Goal: Task Accomplishment & Management: Manage account settings

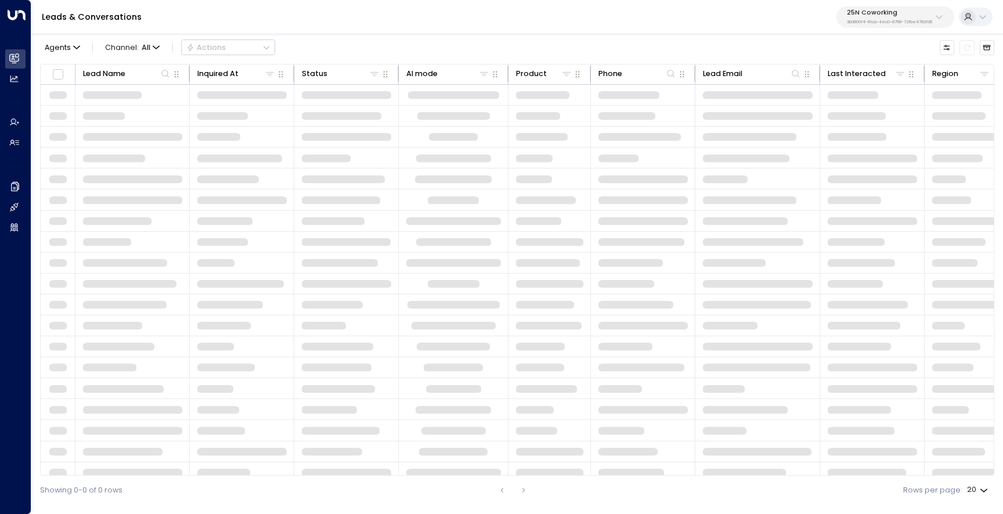
click at [864, 26] on button "25N Coworking 3b9800f4-81ca-4ec0-8758-72fbe4763f36" at bounding box center [896, 16] width 118 height 21
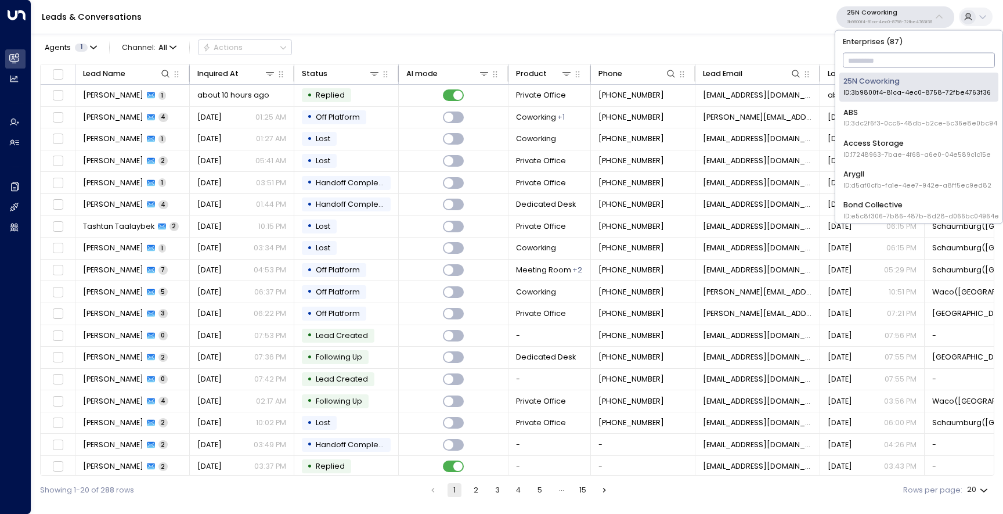
click at [862, 56] on input "text" at bounding box center [919, 61] width 153 height 20
type input "****"
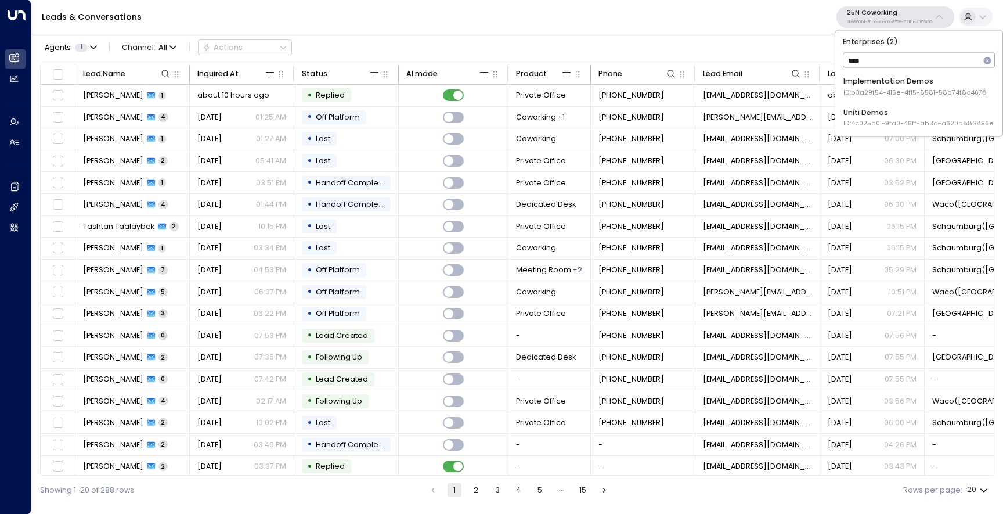
click at [867, 107] on div "Uniti Demos ID: 4c025b01-9fa0-46ff-ab3a-a620b886896e" at bounding box center [919, 117] width 150 height 21
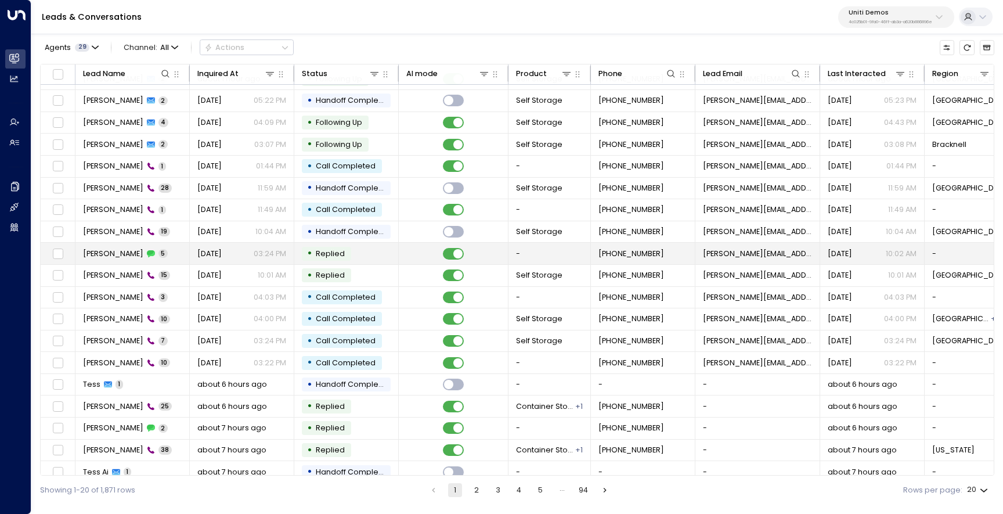
scroll to position [49, 0]
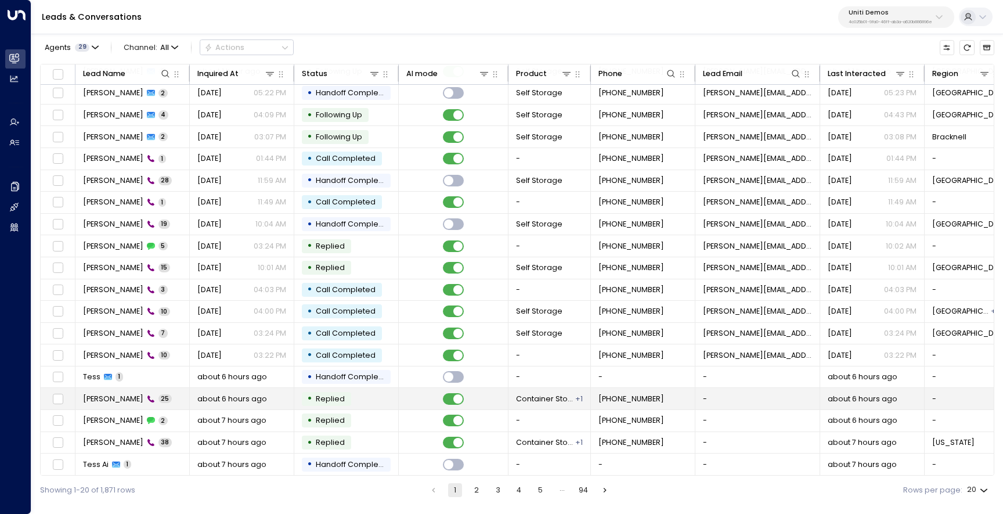
click at [152, 389] on td "Tess Arakhi 25" at bounding box center [132, 398] width 114 height 21
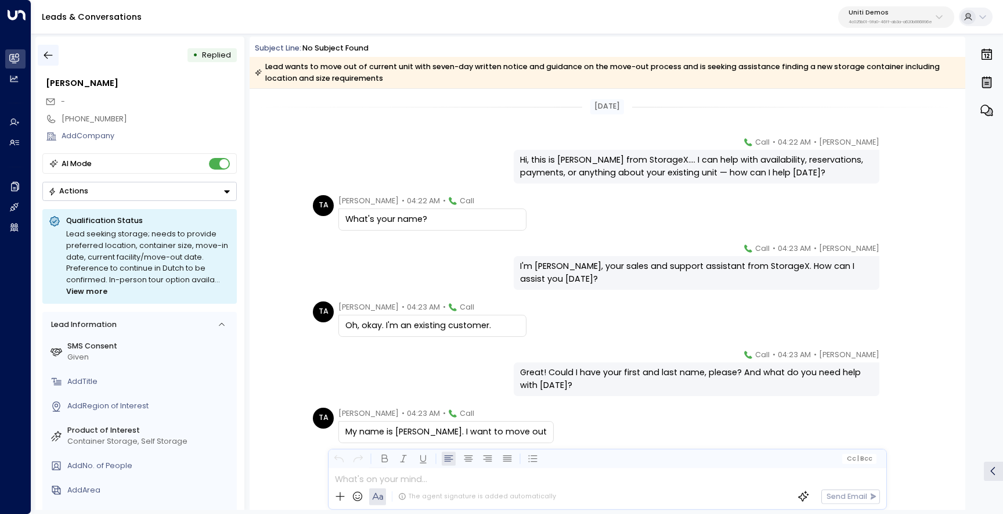
click at [47, 56] on icon "button" at bounding box center [48, 55] width 12 height 12
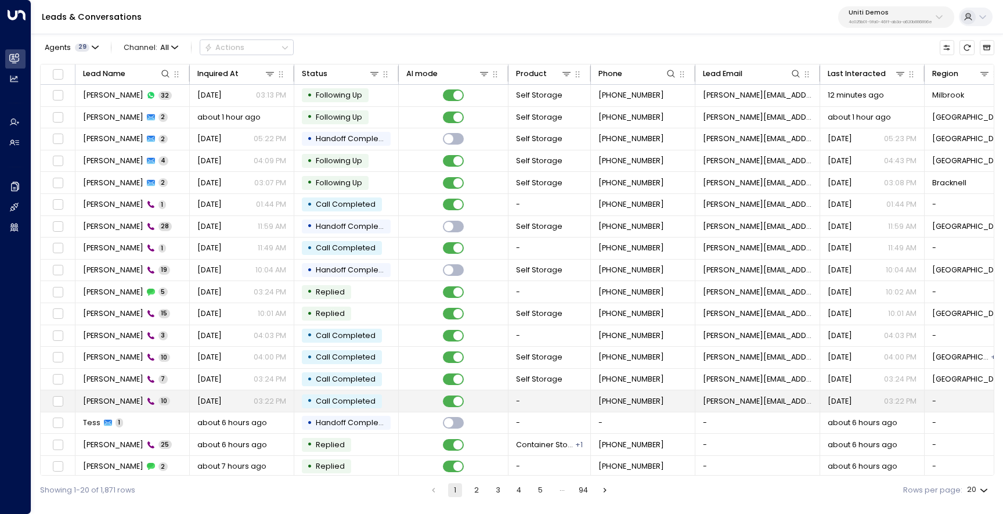
scroll to position [49, 0]
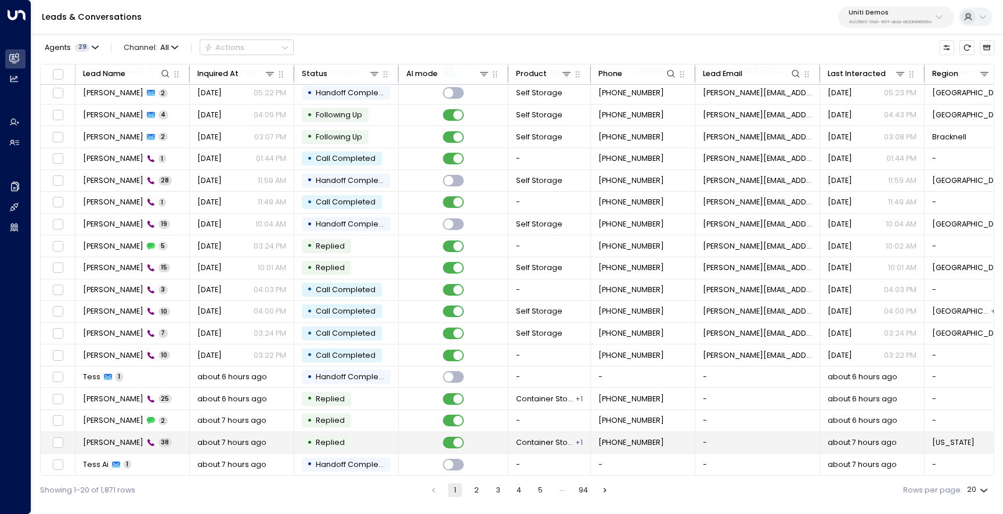
click at [159, 438] on span "38" at bounding box center [165, 442] width 13 height 9
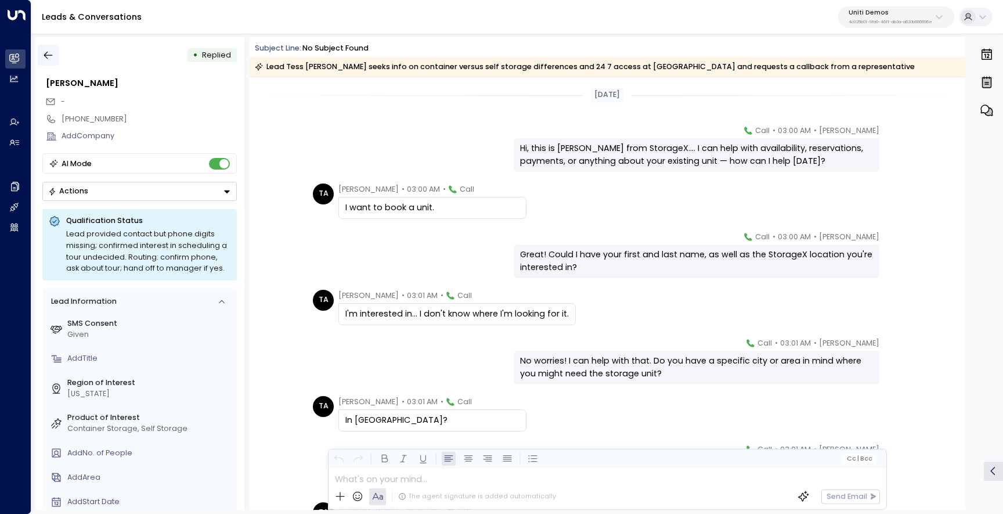
click at [42, 52] on icon "button" at bounding box center [48, 55] width 12 height 12
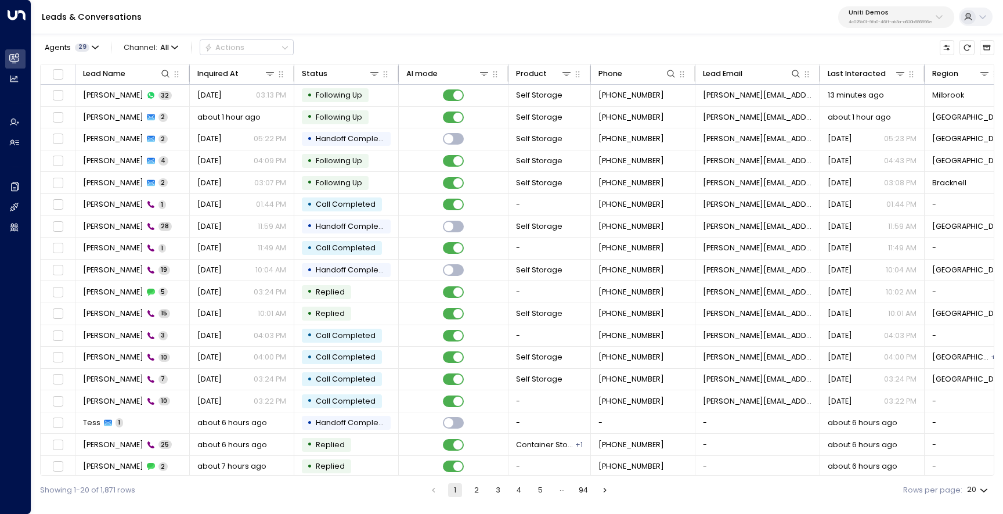
click at [472, 485] on button "2" at bounding box center [477, 490] width 14 height 14
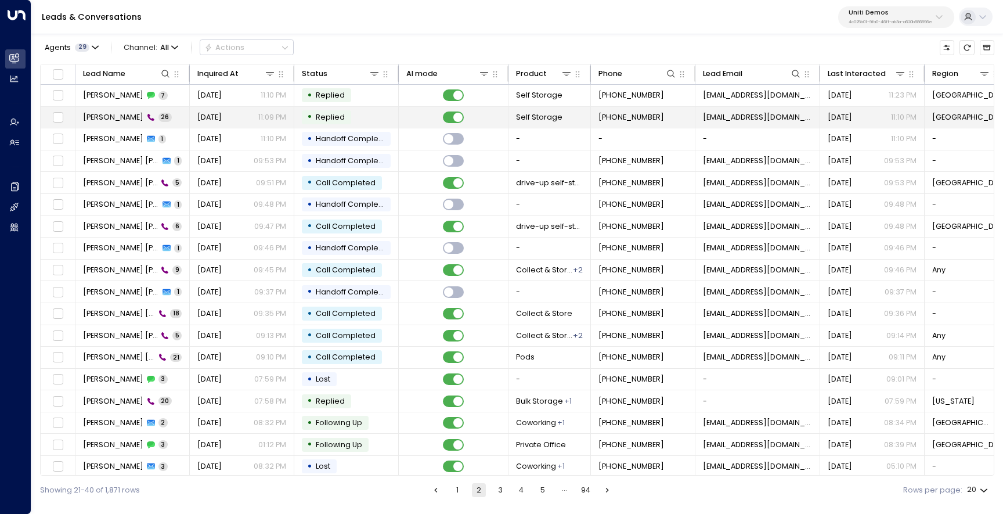
click at [107, 118] on span "Kim Magloire" at bounding box center [113, 117] width 60 height 10
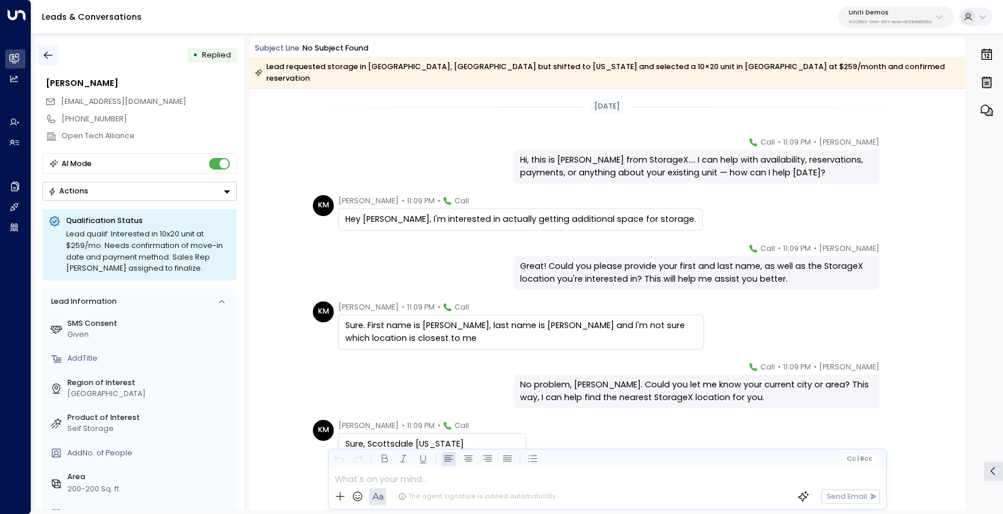
click at [54, 54] on icon "button" at bounding box center [48, 55] width 12 height 12
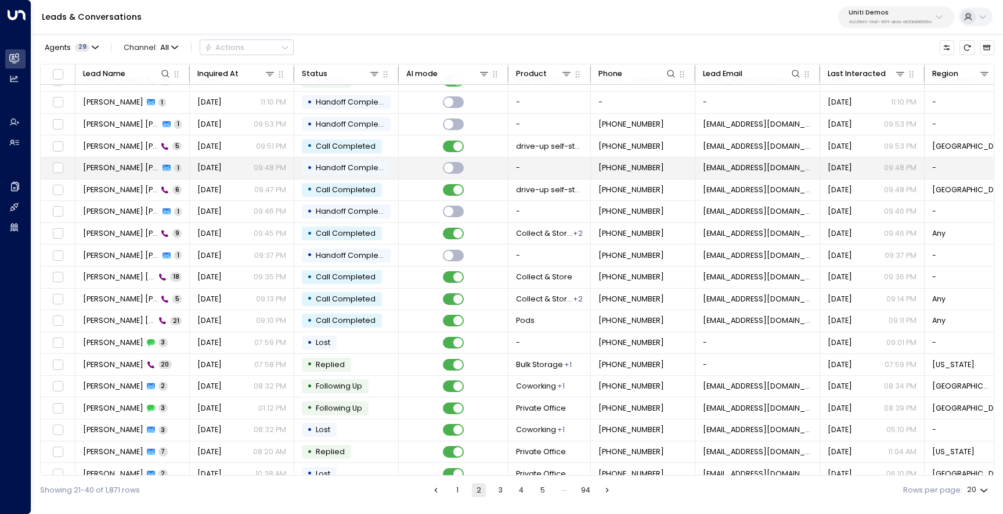
scroll to position [49, 0]
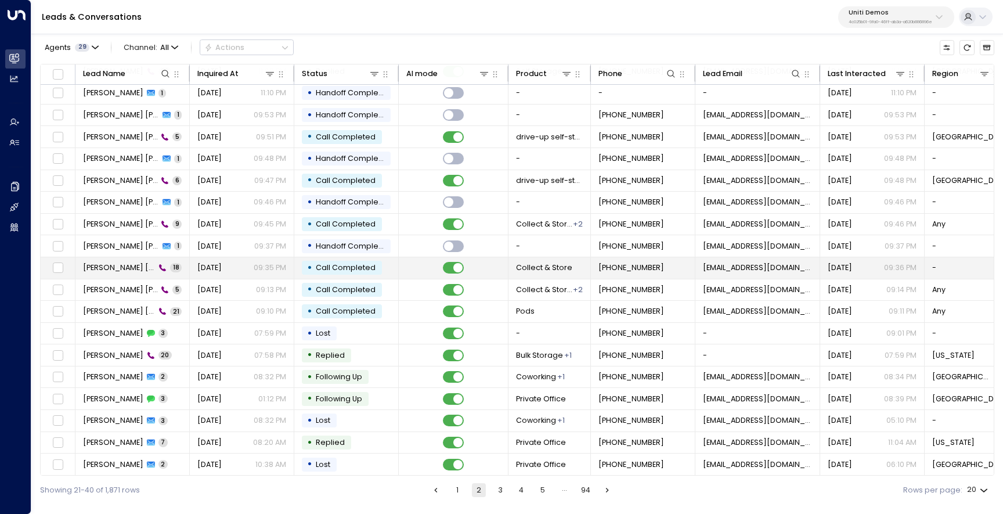
click at [163, 269] on td "Kerik Nolte 18" at bounding box center [132, 267] width 114 height 21
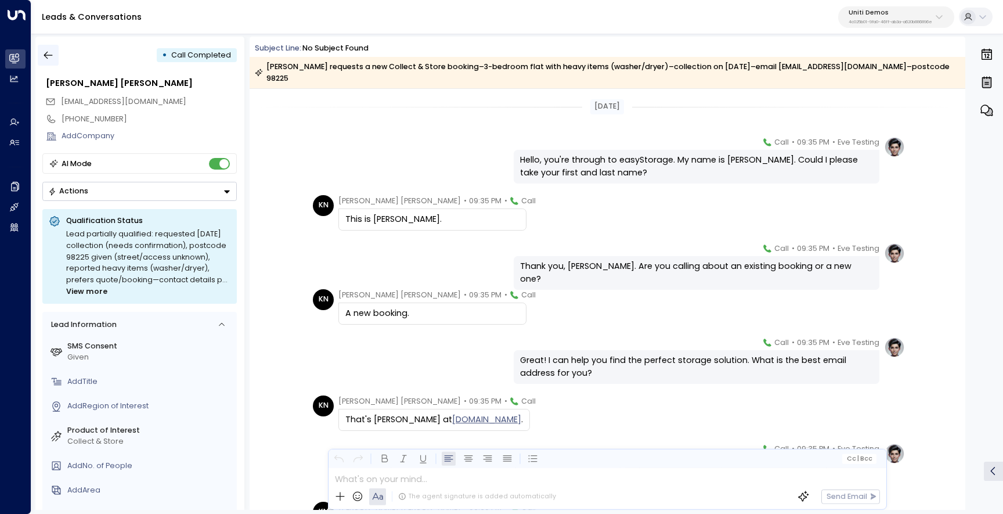
click at [44, 53] on icon "button" at bounding box center [48, 55] width 12 height 12
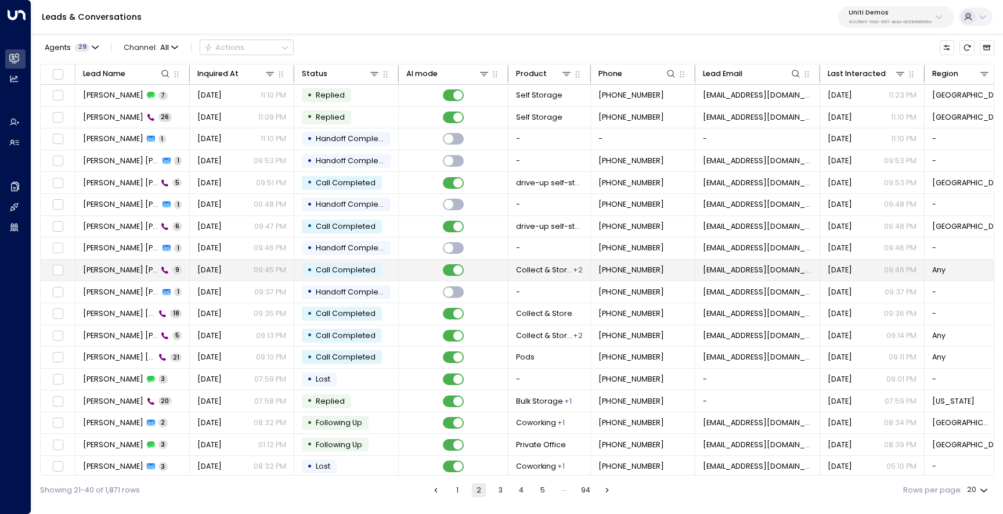
scroll to position [49, 0]
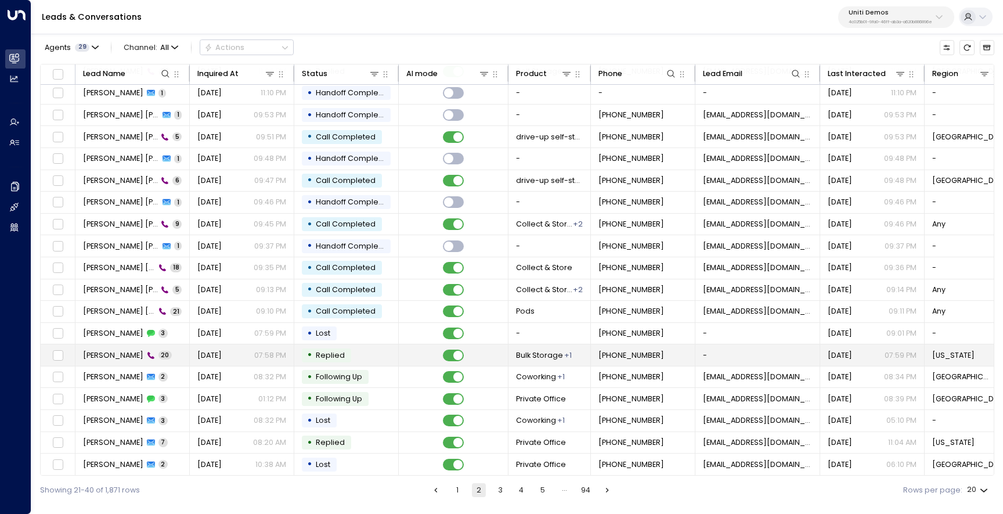
click at [153, 353] on td "Jane Doe 20" at bounding box center [132, 354] width 114 height 21
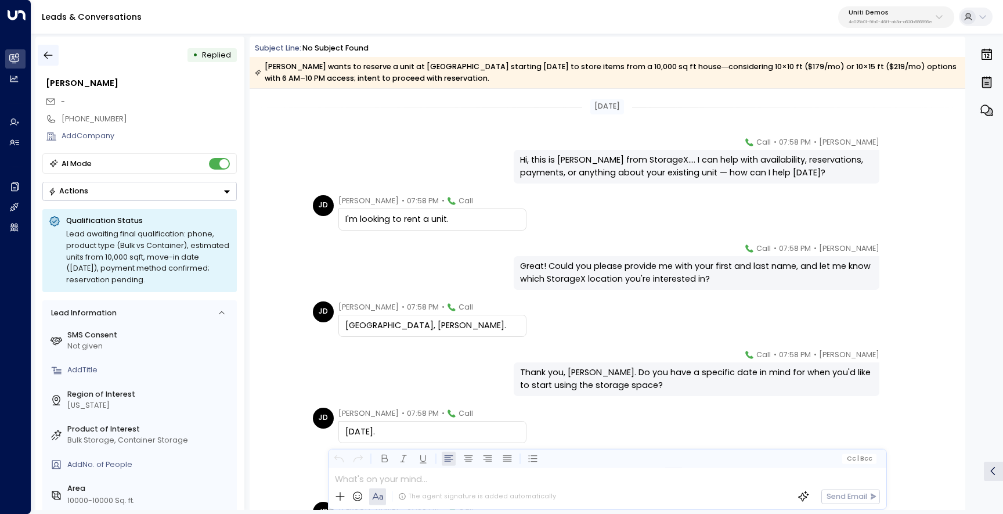
click at [40, 56] on button "button" at bounding box center [48, 55] width 21 height 21
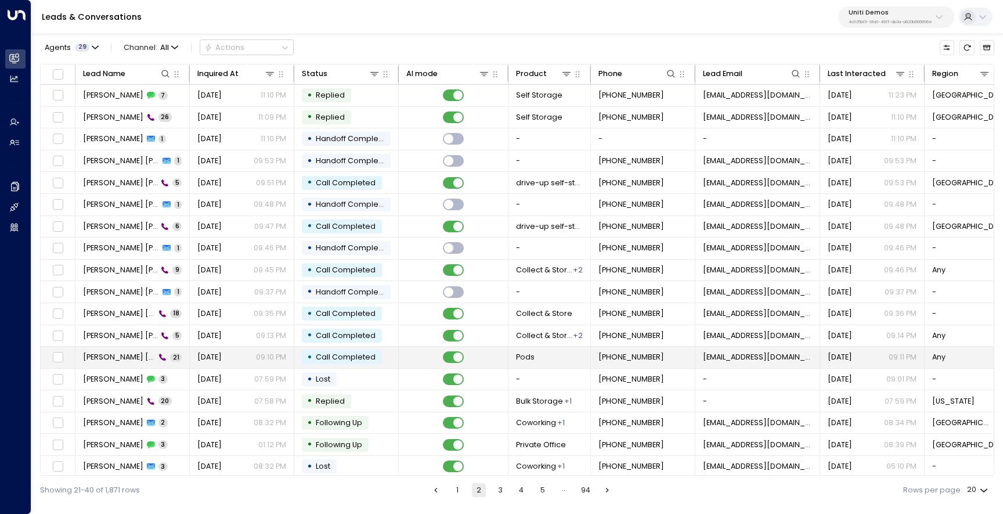
click at [114, 353] on span "Kerik Nolte" at bounding box center [119, 357] width 73 height 10
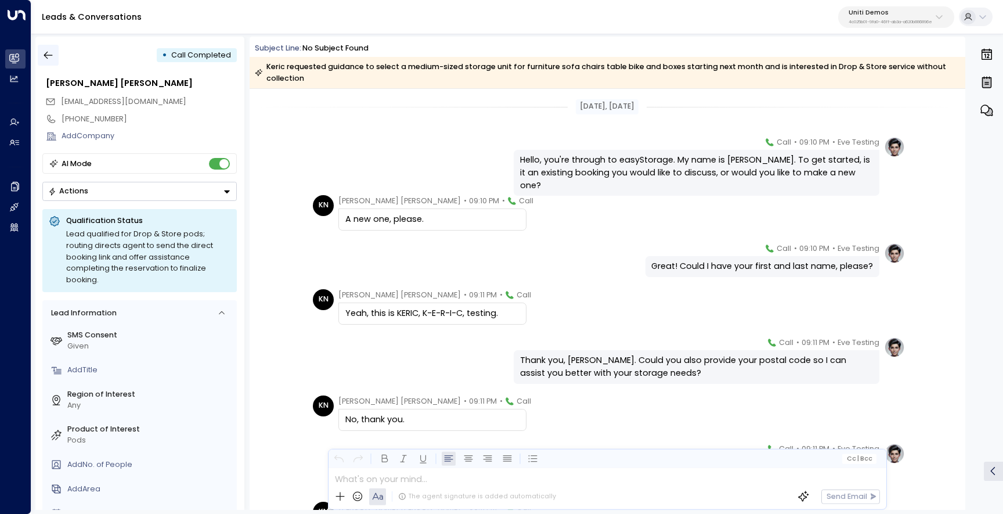
click at [46, 48] on button "button" at bounding box center [48, 55] width 21 height 21
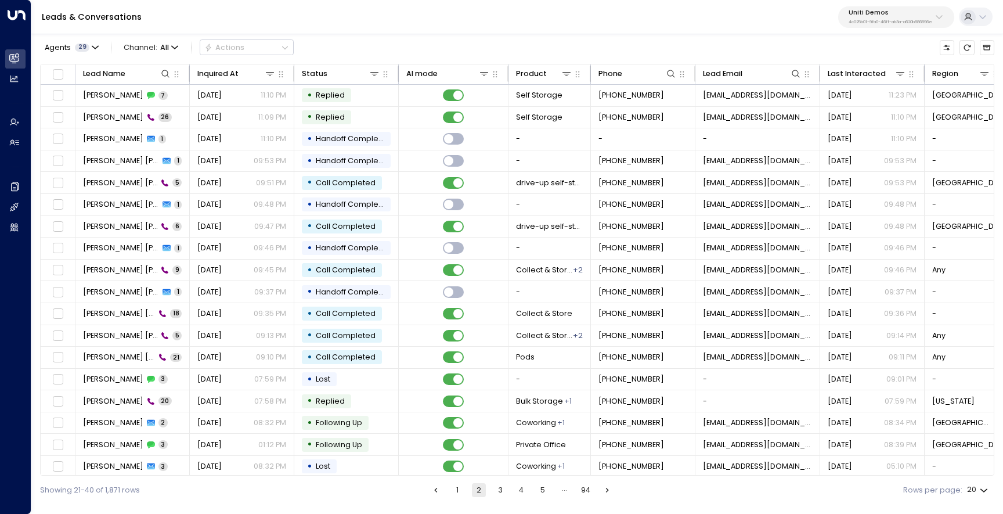
click at [503, 489] on button "3" at bounding box center [501, 490] width 14 height 14
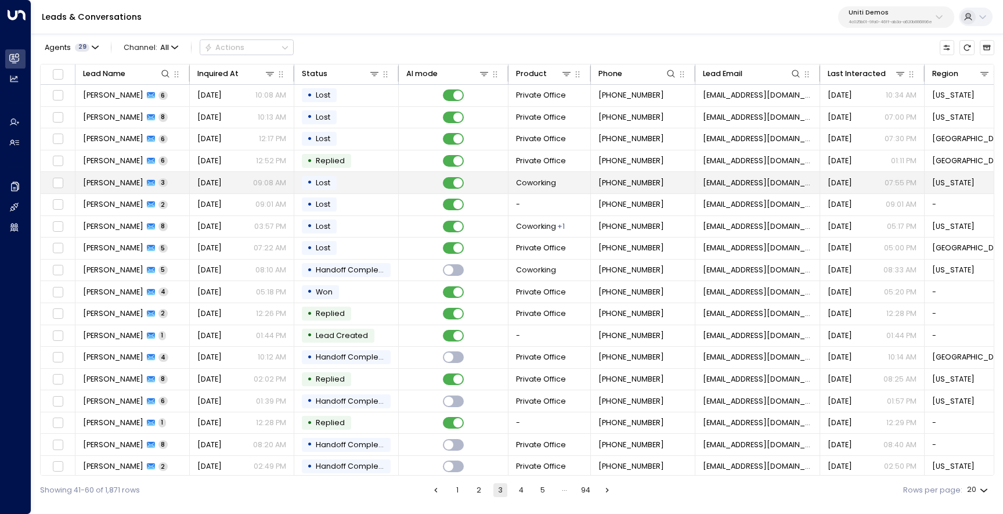
scroll to position [49, 0]
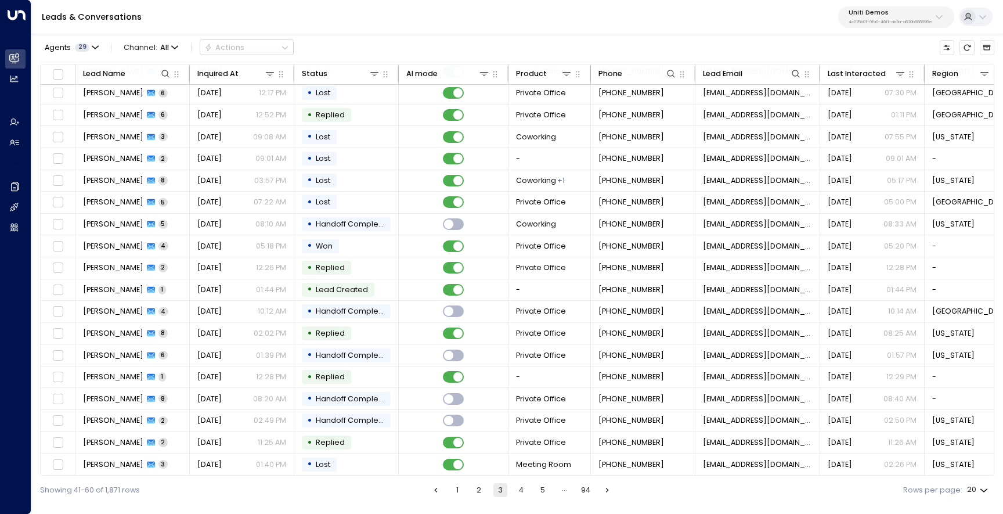
click at [454, 483] on button "1" at bounding box center [458, 490] width 14 height 14
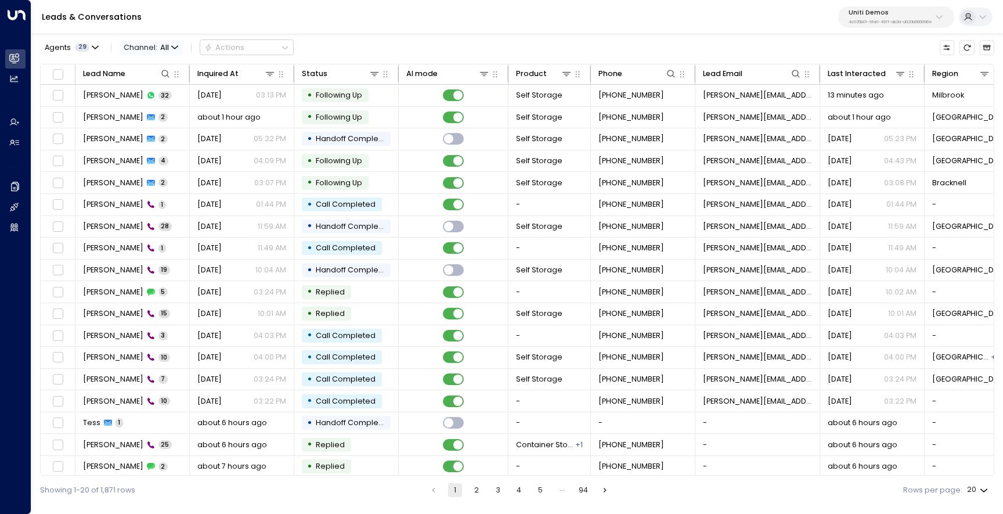
click at [148, 46] on span "Channel: All" at bounding box center [151, 47] width 63 height 15
click at [174, 146] on p "Voice" at bounding box center [155, 151] width 48 height 11
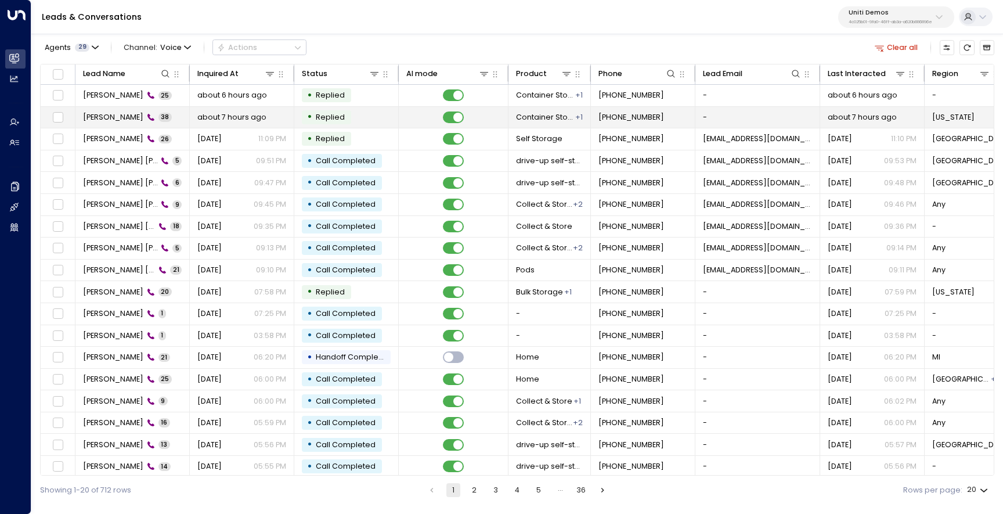
click at [181, 124] on td "Tess Arakhi 38" at bounding box center [132, 117] width 114 height 21
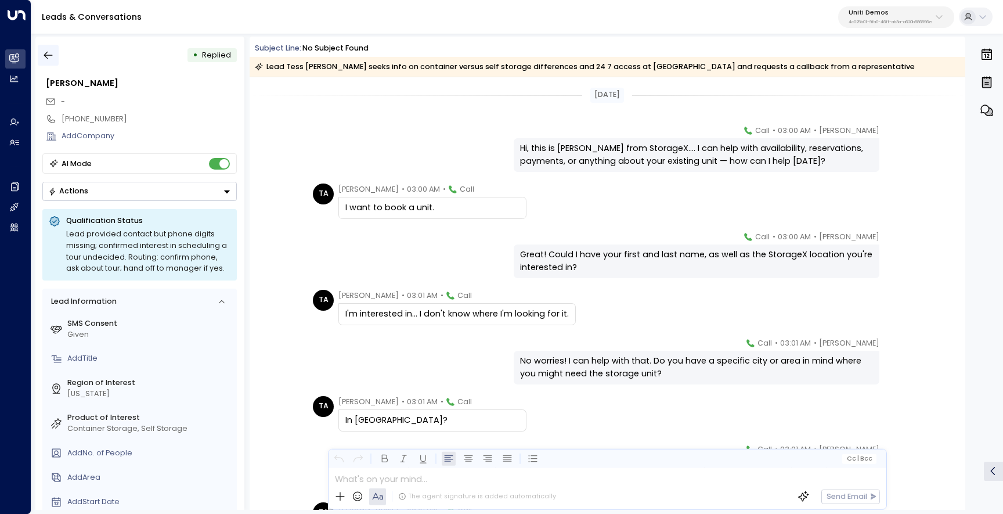
click at [47, 54] on icon "button" at bounding box center [48, 55] width 12 height 12
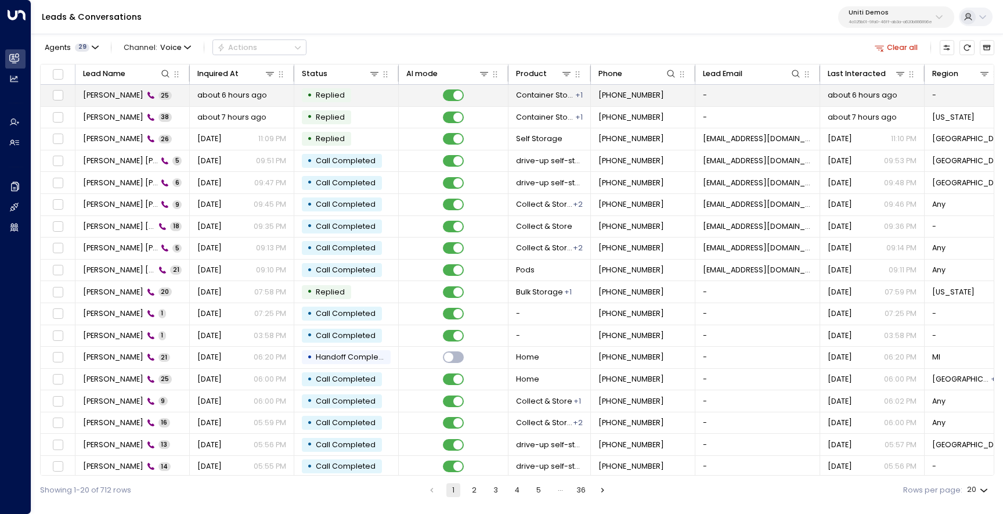
click at [98, 100] on span "Tess Arakhi" at bounding box center [113, 95] width 60 height 10
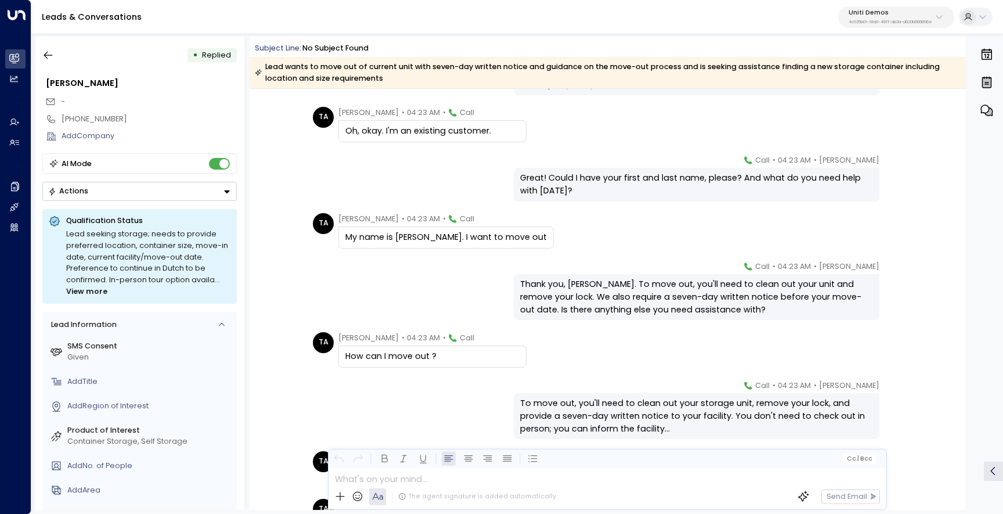
scroll to position [195, 0]
click at [51, 62] on button "button" at bounding box center [48, 55] width 21 height 21
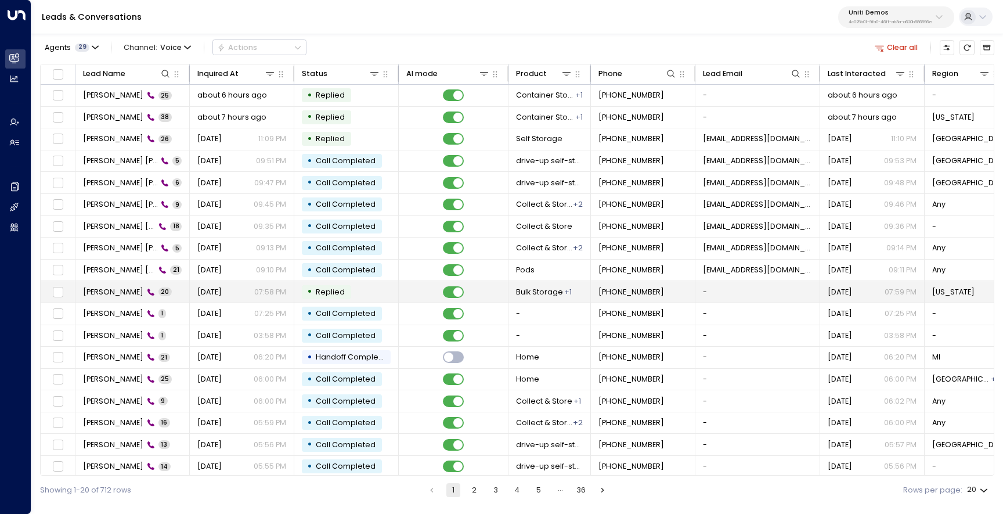
click at [94, 290] on span "Jane Doe" at bounding box center [113, 292] width 60 height 10
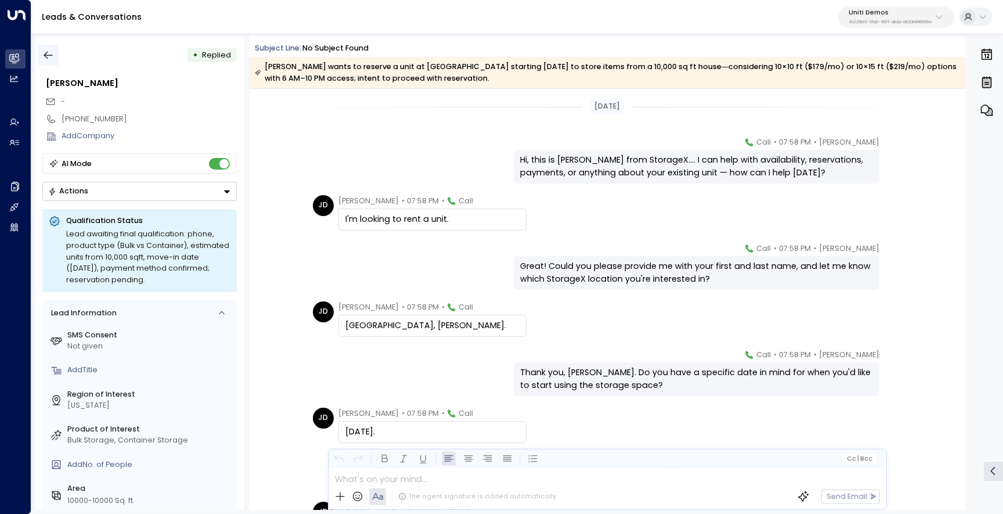
click at [55, 56] on button "button" at bounding box center [48, 55] width 21 height 21
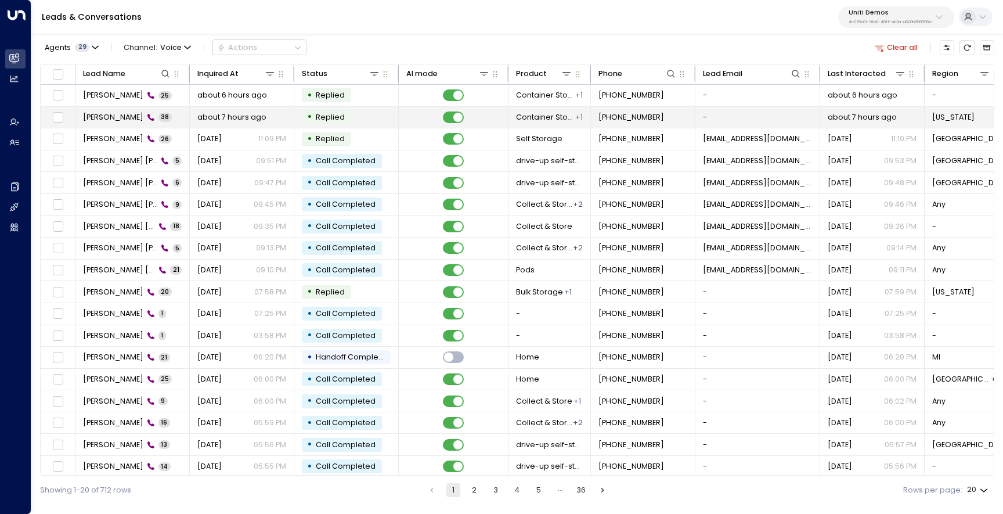
click at [113, 120] on span "Tess Arakhi" at bounding box center [113, 117] width 60 height 10
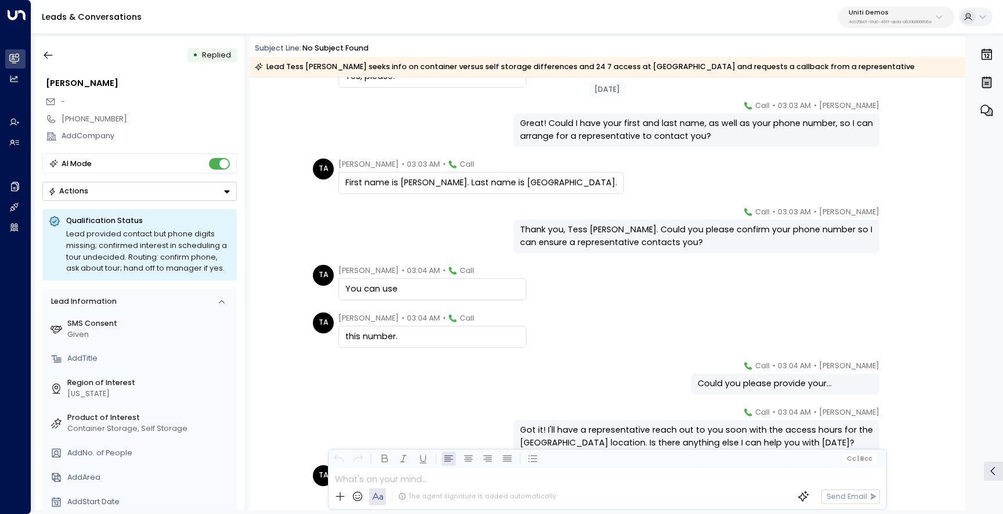
scroll to position [1657, 0]
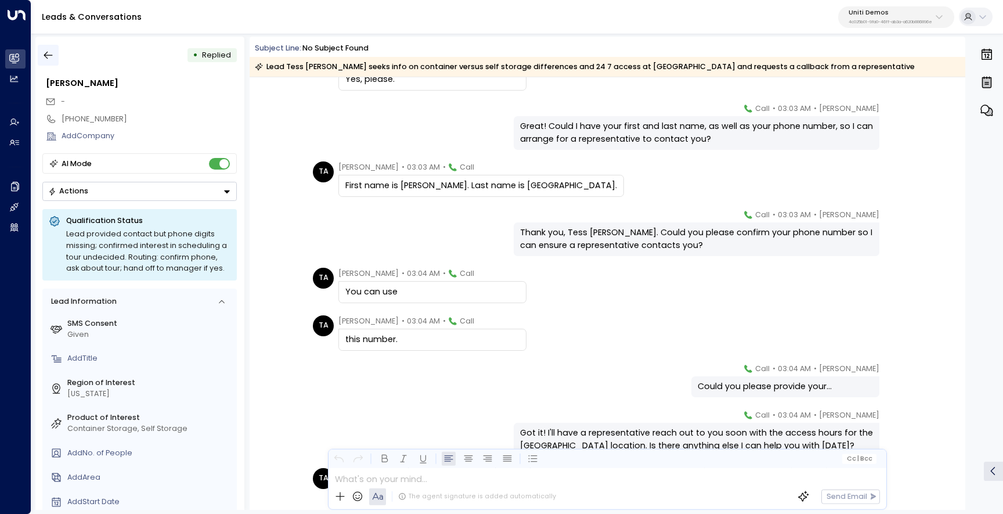
click at [49, 54] on icon "button" at bounding box center [48, 55] width 12 height 12
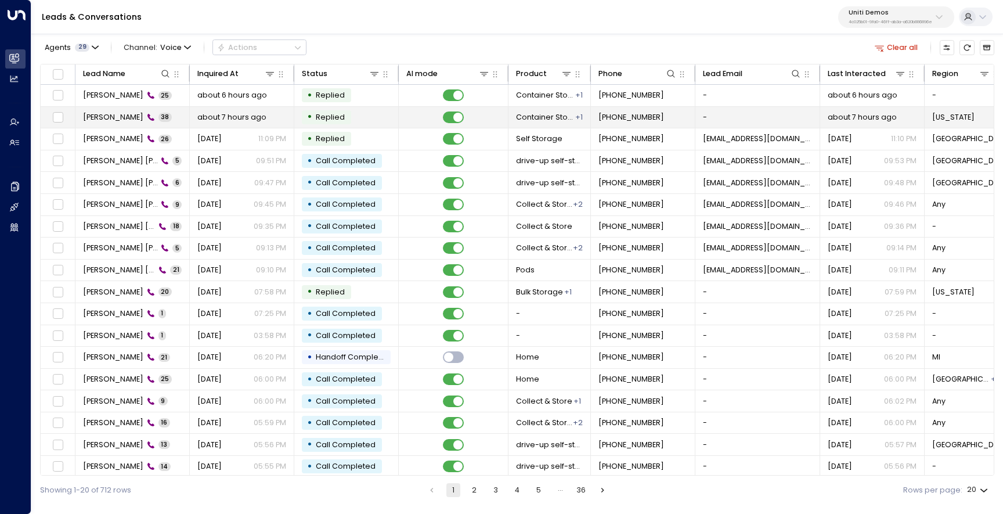
click at [87, 120] on span "Tess Arakhi" at bounding box center [113, 117] width 60 height 10
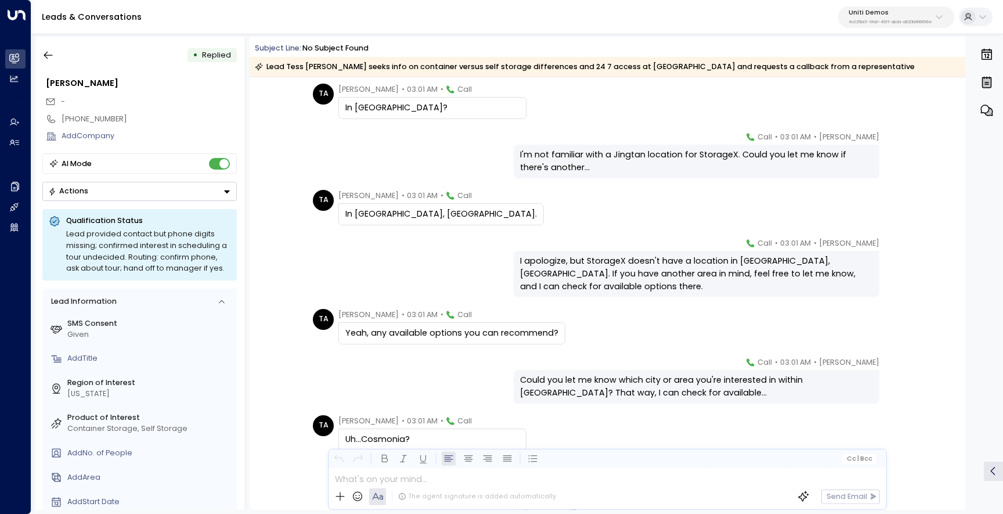
scroll to position [204, 0]
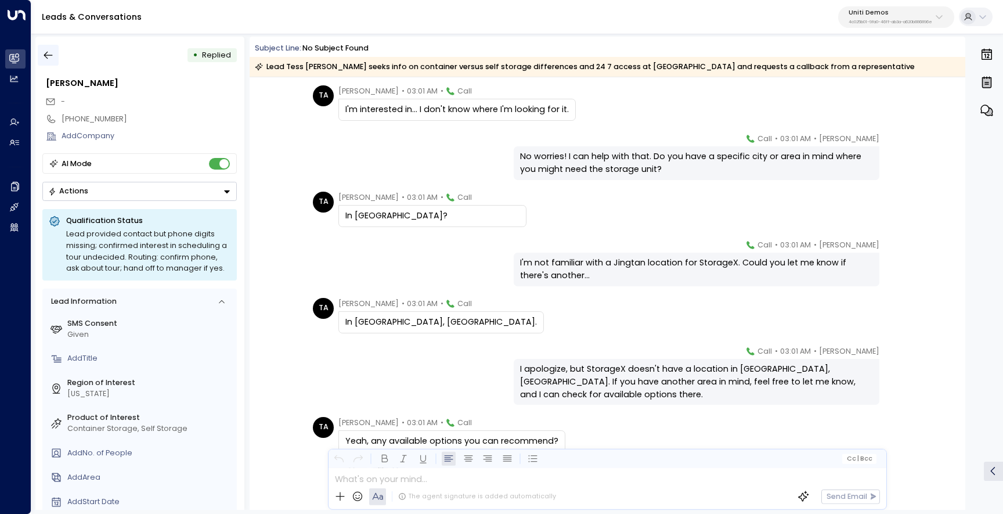
click at [53, 49] on icon "button" at bounding box center [48, 55] width 12 height 12
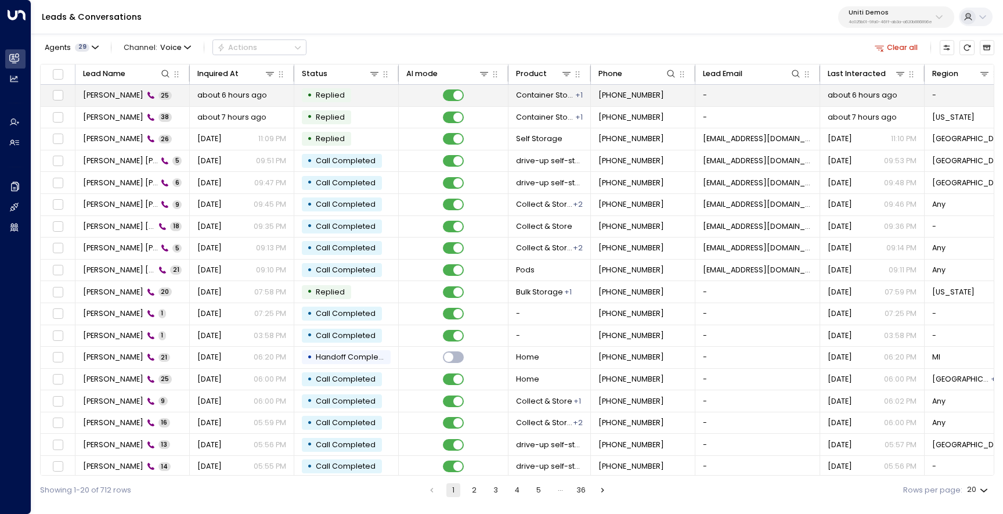
click at [93, 95] on span "Tess Arakhi" at bounding box center [113, 95] width 60 height 10
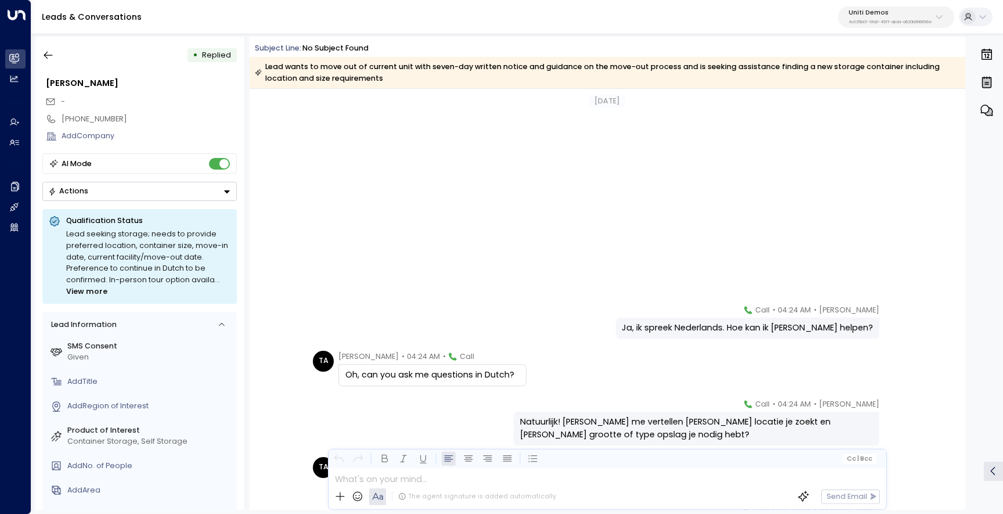
scroll to position [2678, 0]
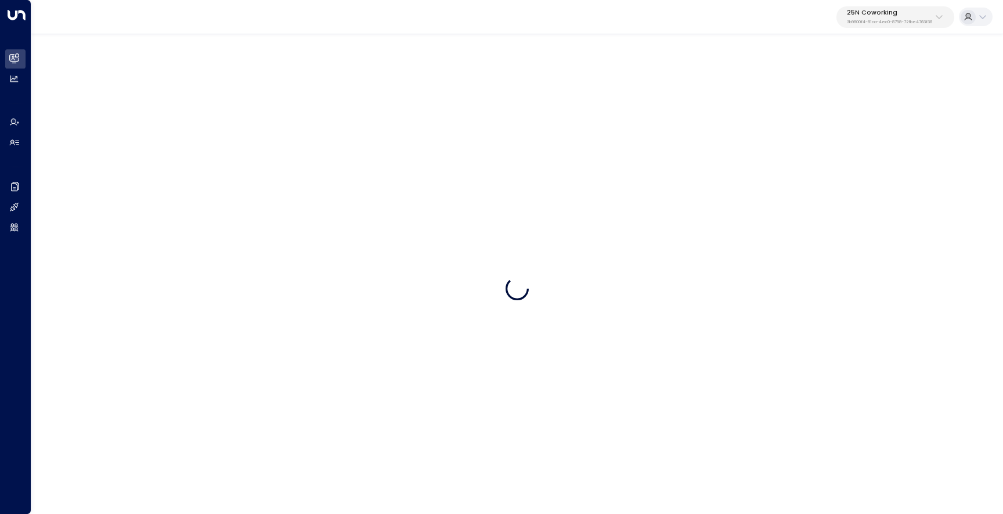
click at [927, 15] on p "25N Coworking" at bounding box center [889, 12] width 85 height 7
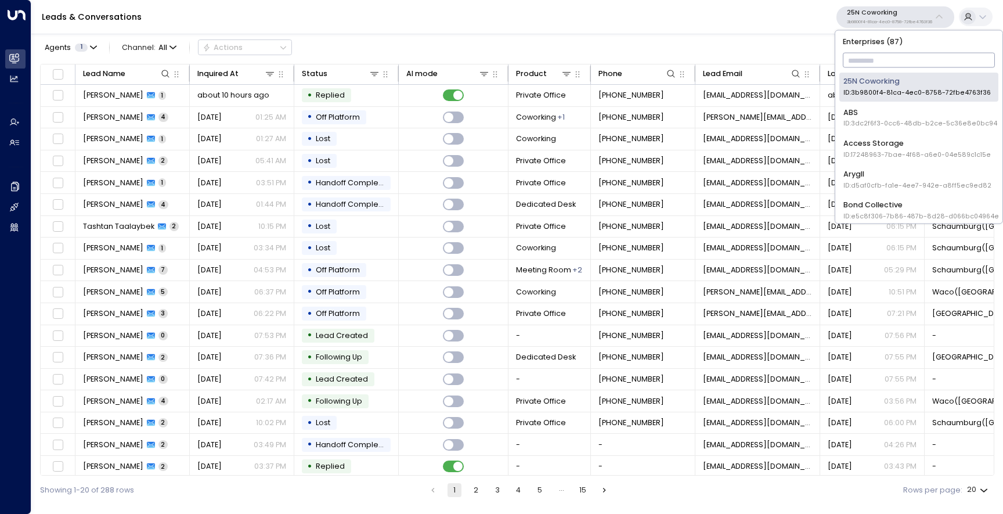
click at [908, 54] on input "text" at bounding box center [919, 61] width 153 height 20
type input "*****"
click at [884, 204] on div "Uniti Sandbox ID: 394af4f6-3830-46fa-804e-ddcb92f8593e" at bounding box center [919, 209] width 150 height 21
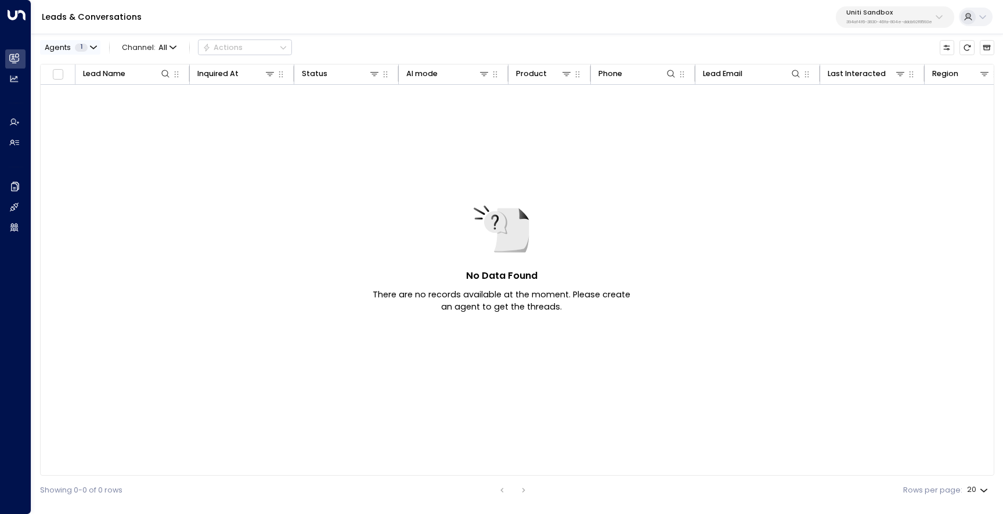
click at [69, 42] on button "Agents 1" at bounding box center [70, 47] width 60 height 15
click at [69, 42] on div at bounding box center [501, 257] width 1003 height 514
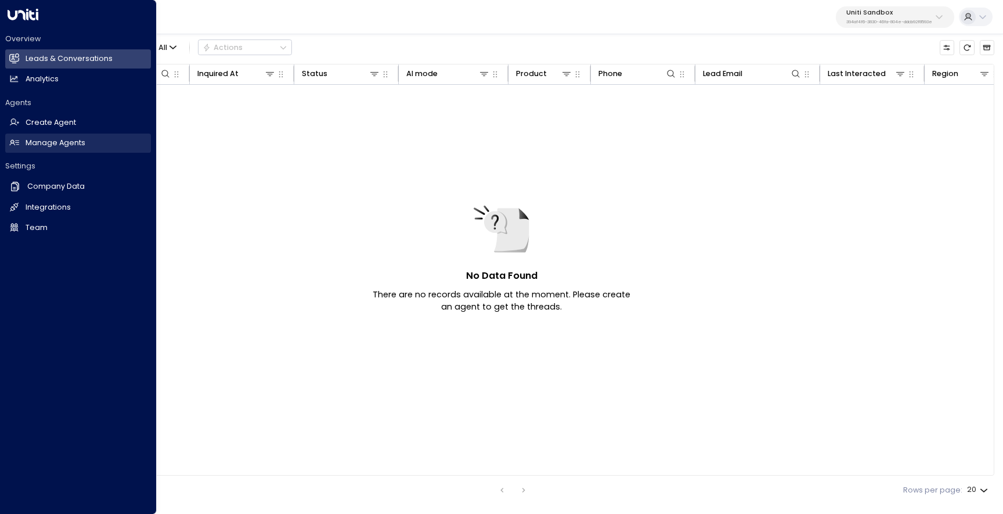
click at [19, 141] on link "Manage Agents Manage Agents" at bounding box center [78, 143] width 146 height 19
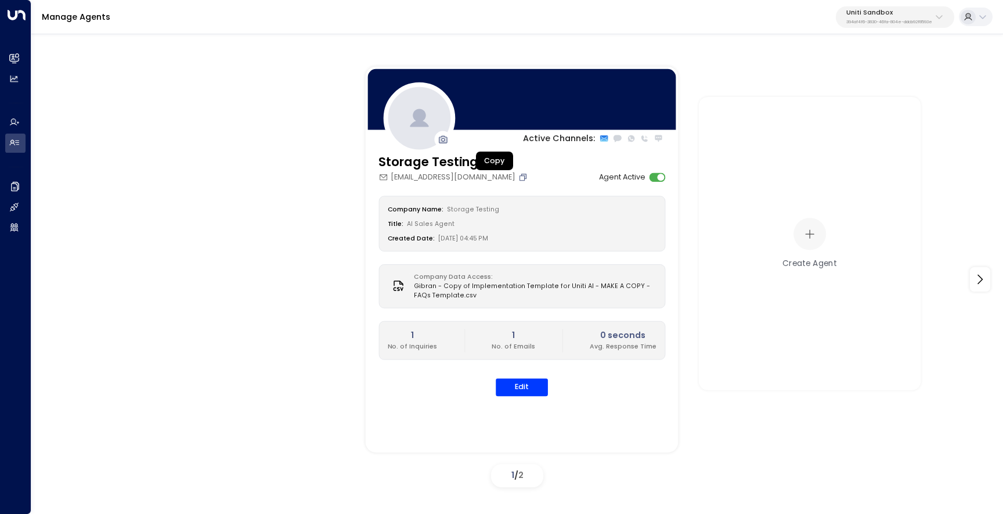
click at [519, 180] on icon "Copy" at bounding box center [523, 177] width 9 height 9
click at [521, 393] on button "Edit" at bounding box center [522, 388] width 52 height 18
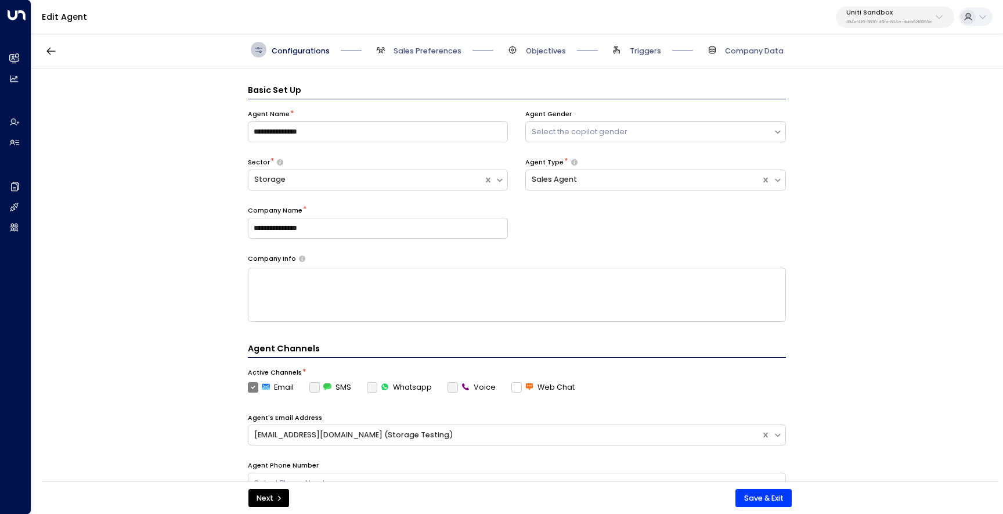
click at [390, 55] on span "Sales Preferences" at bounding box center [417, 50] width 89 height 16
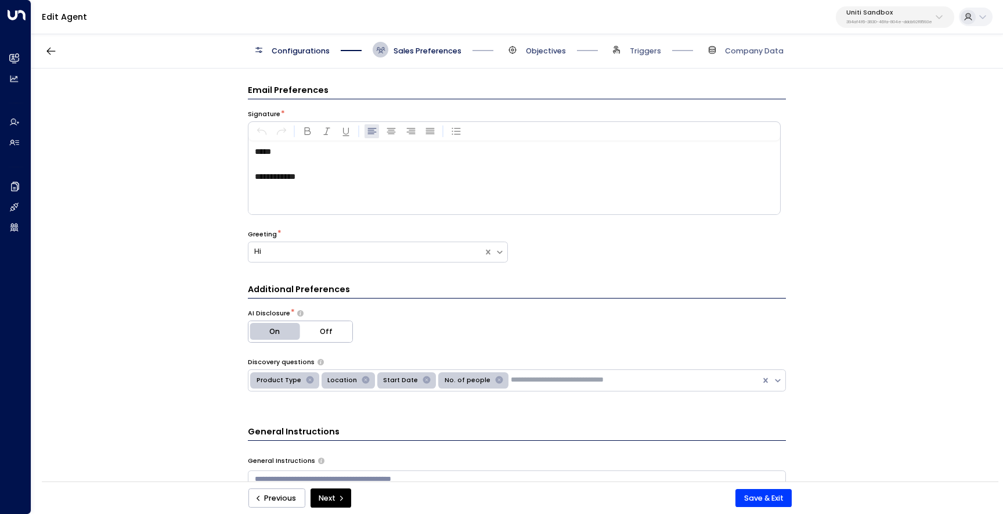
click at [527, 52] on span "Objectives" at bounding box center [546, 51] width 40 height 10
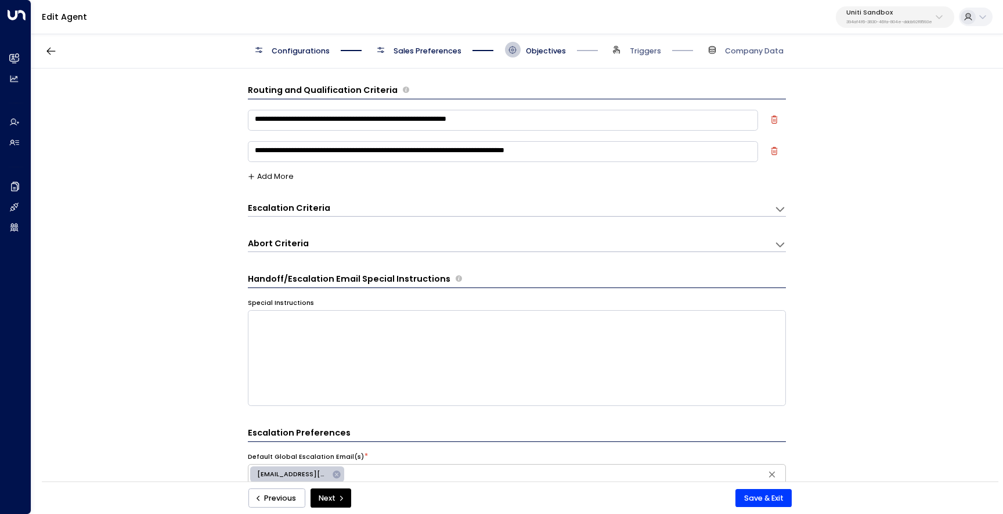
click at [772, 120] on icon "button" at bounding box center [775, 120] width 8 height 8
type textarea "**********"
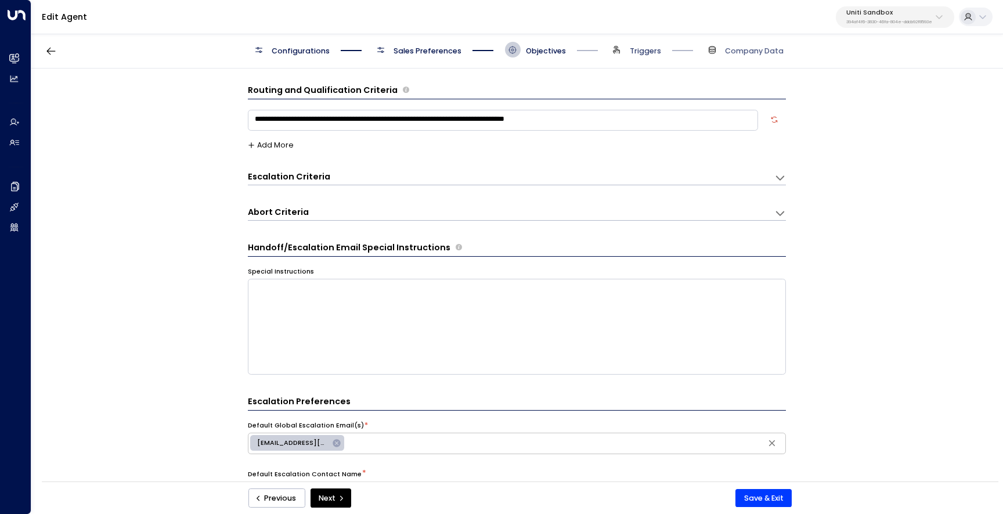
click at [642, 49] on span "Triggers" at bounding box center [645, 51] width 31 height 10
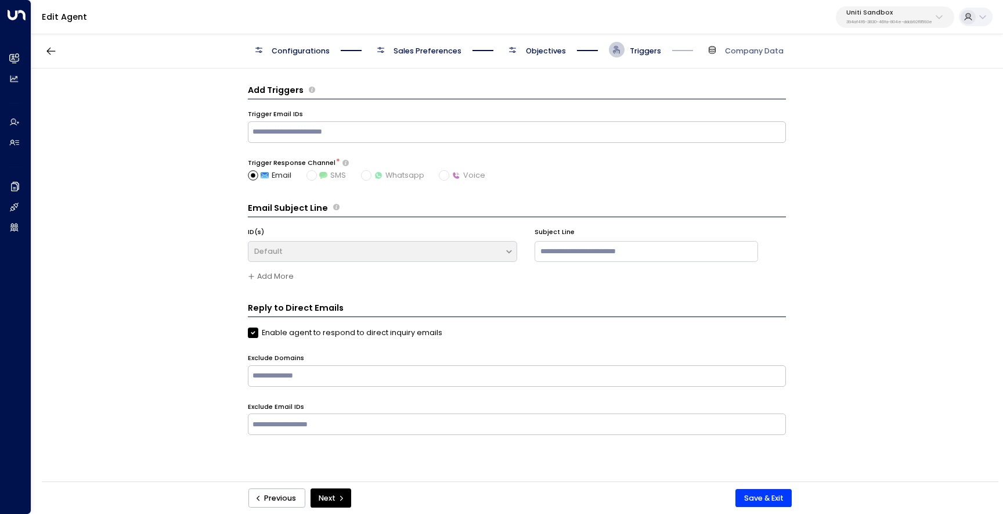
click at [758, 56] on span "Company Data" at bounding box center [744, 50] width 80 height 16
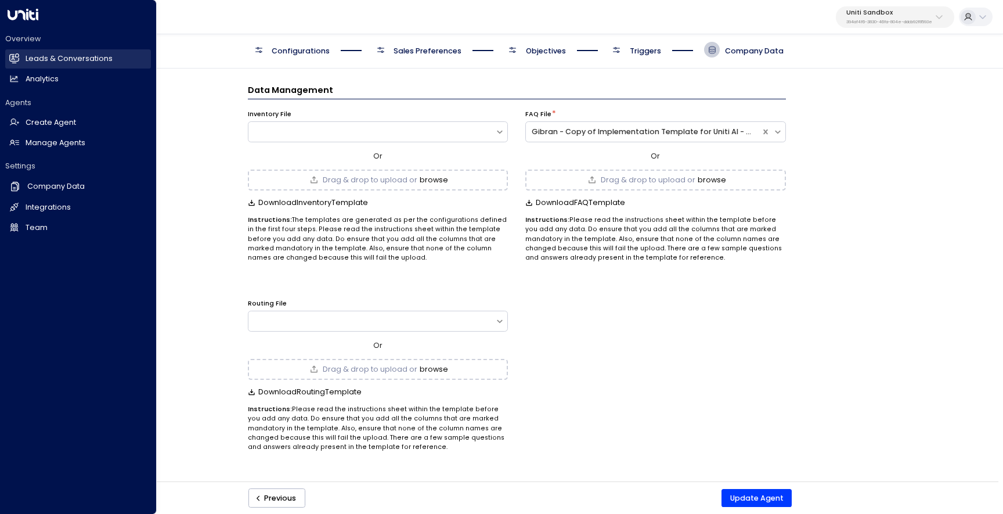
click at [19, 61] on link "Leads & Conversations Leads & Conversations" at bounding box center [78, 58] width 146 height 19
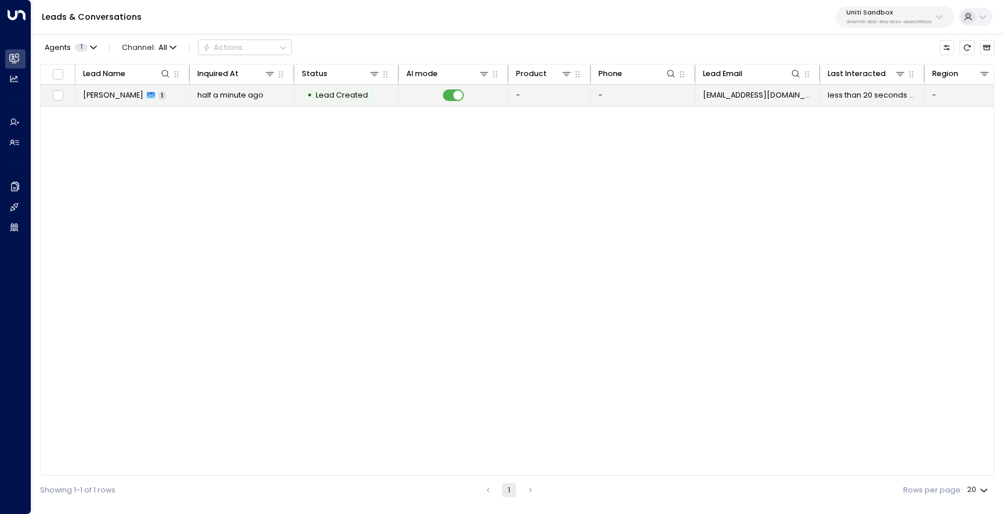
click at [106, 106] on tr "Emre Altinok 1 half a minute ago • Lead Created - - emre@getuniti.com less than…" at bounding box center [691, 96] width 1300 height 22
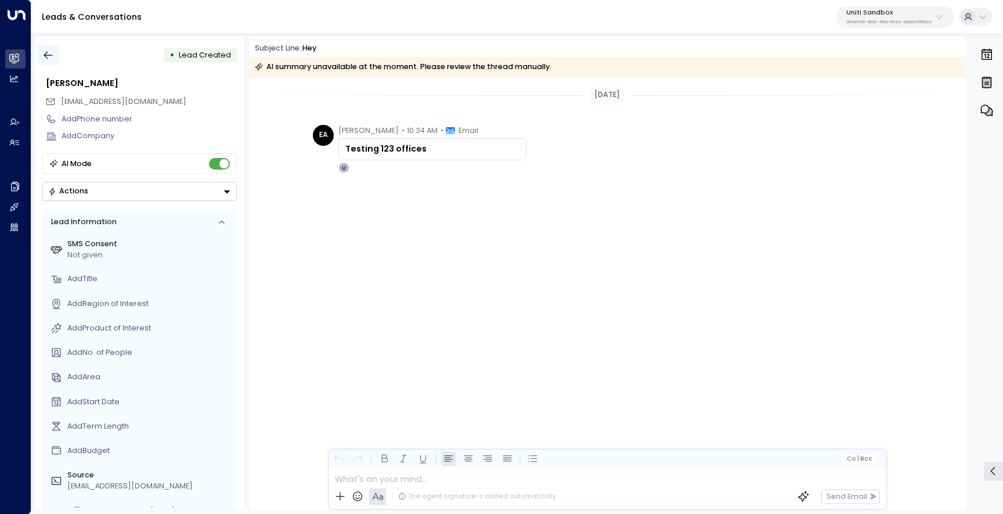
click at [51, 57] on icon "button" at bounding box center [48, 55] width 12 height 12
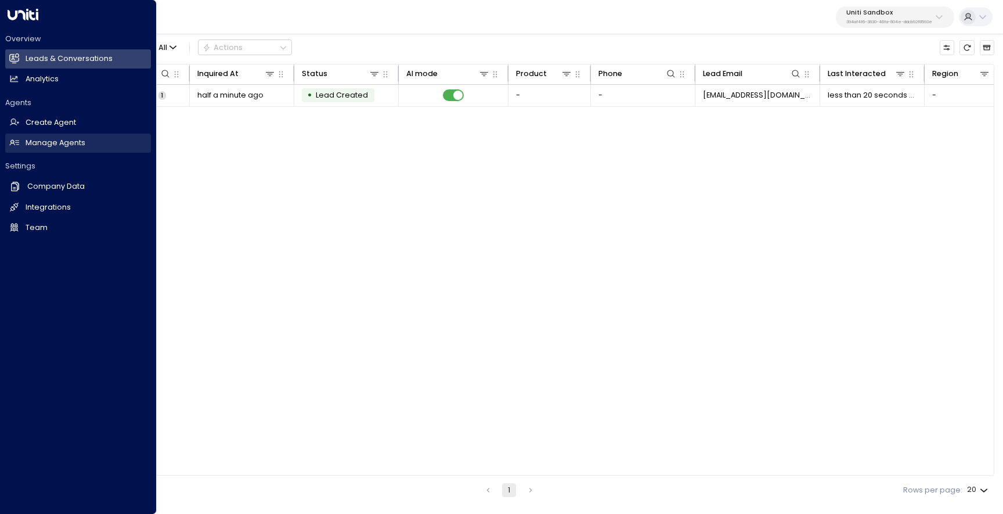
click at [17, 136] on link "Manage Agents Manage Agents" at bounding box center [78, 143] width 146 height 19
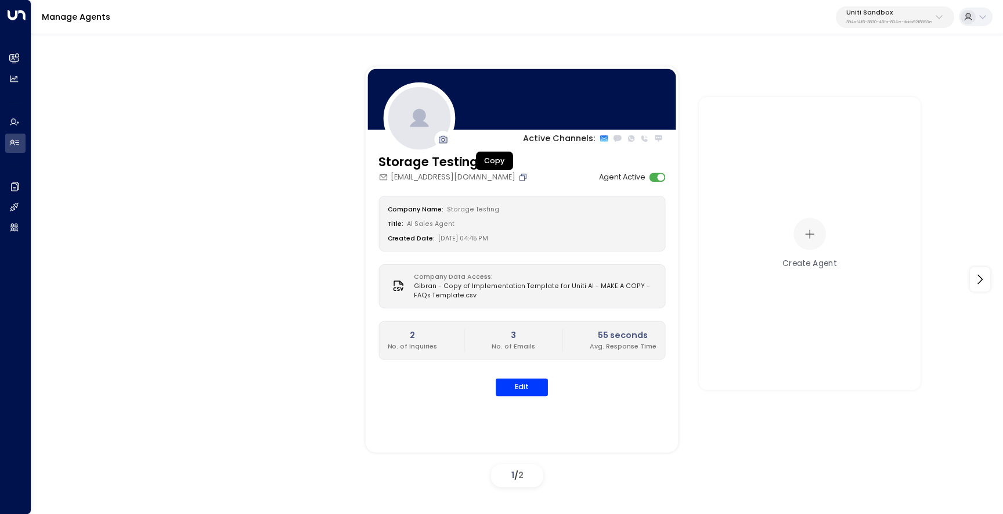
click at [519, 180] on icon "Copy" at bounding box center [523, 177] width 9 height 9
click at [520, 174] on icon "Copy" at bounding box center [523, 177] width 7 height 7
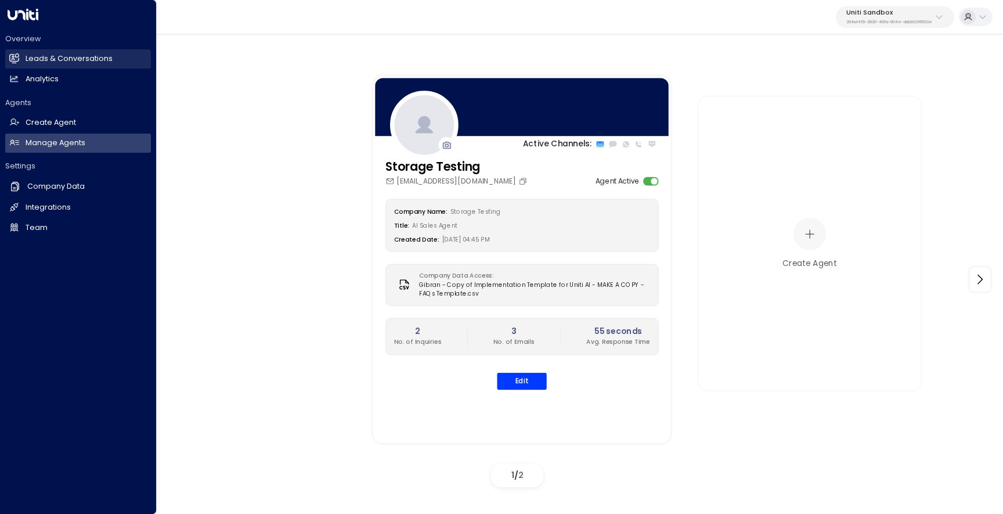
click at [14, 54] on icon at bounding box center [14, 58] width 10 height 8
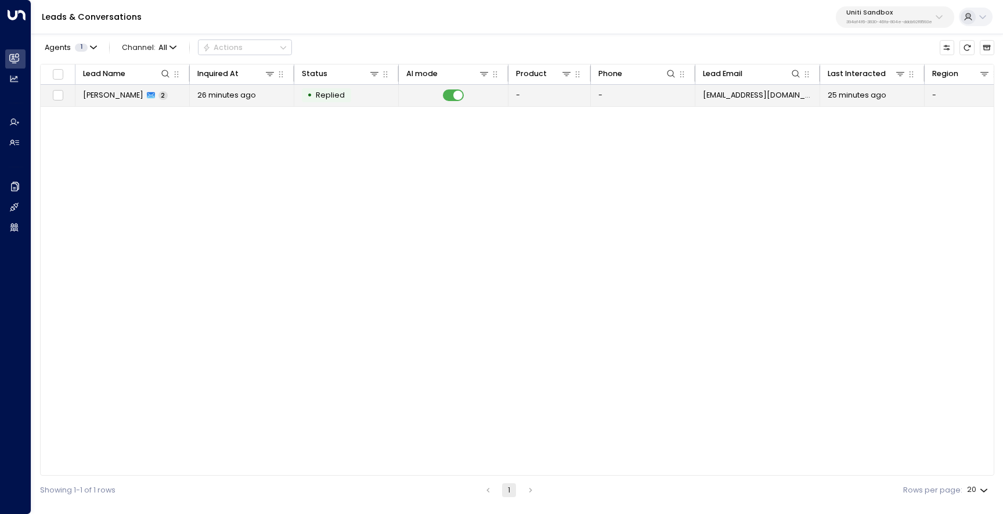
click at [116, 100] on span "Emre Altinok" at bounding box center [113, 95] width 60 height 10
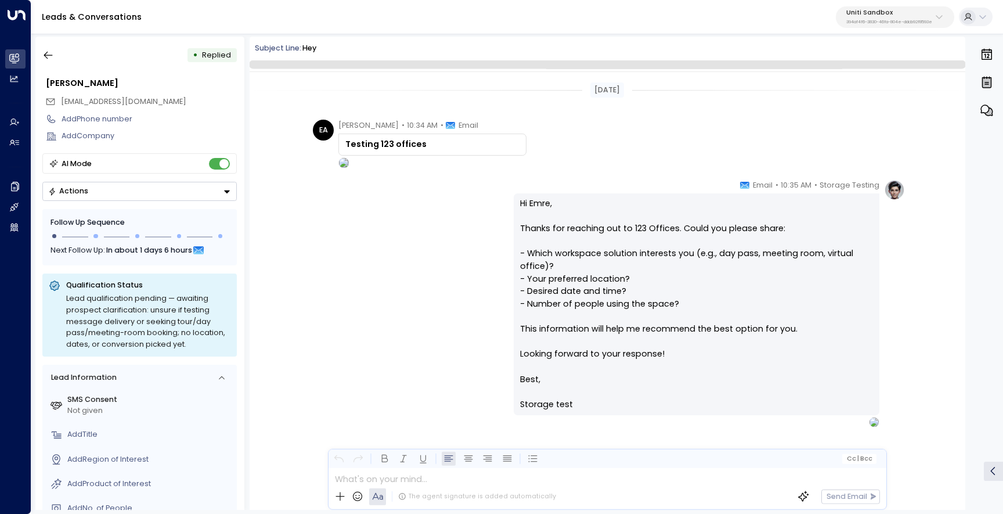
scroll to position [22, 0]
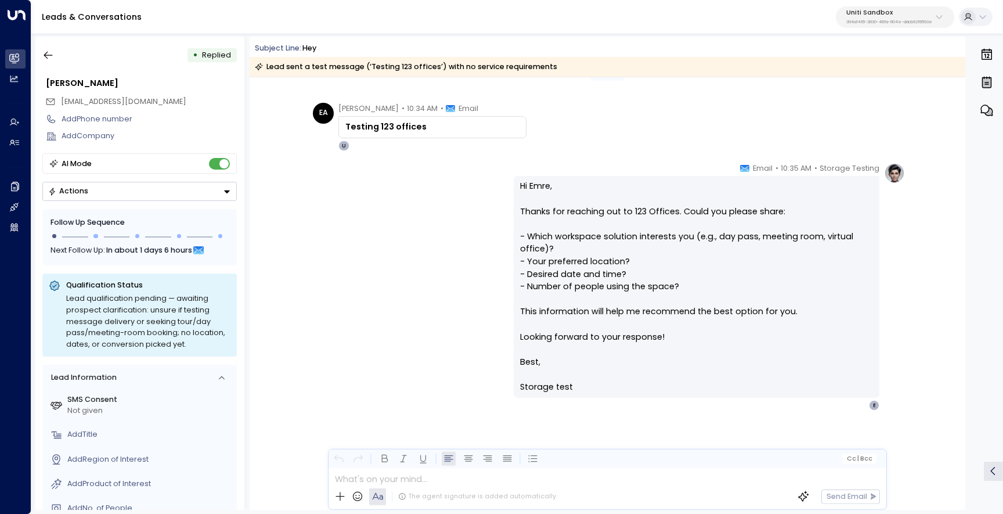
click at [191, 195] on button "Actions" at bounding box center [139, 191] width 195 height 19
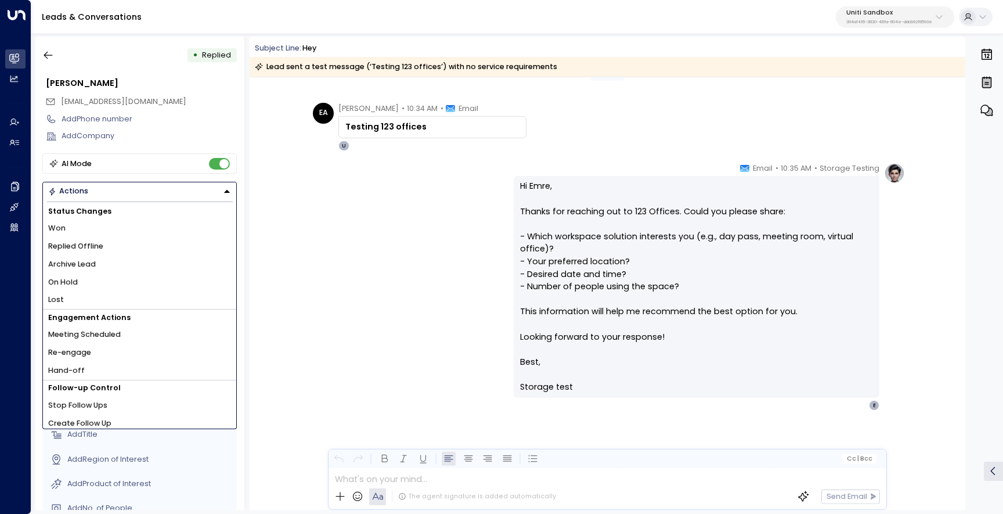
scroll to position [4, 0]
click at [187, 400] on li "Stop Follow Ups" at bounding box center [139, 402] width 193 height 18
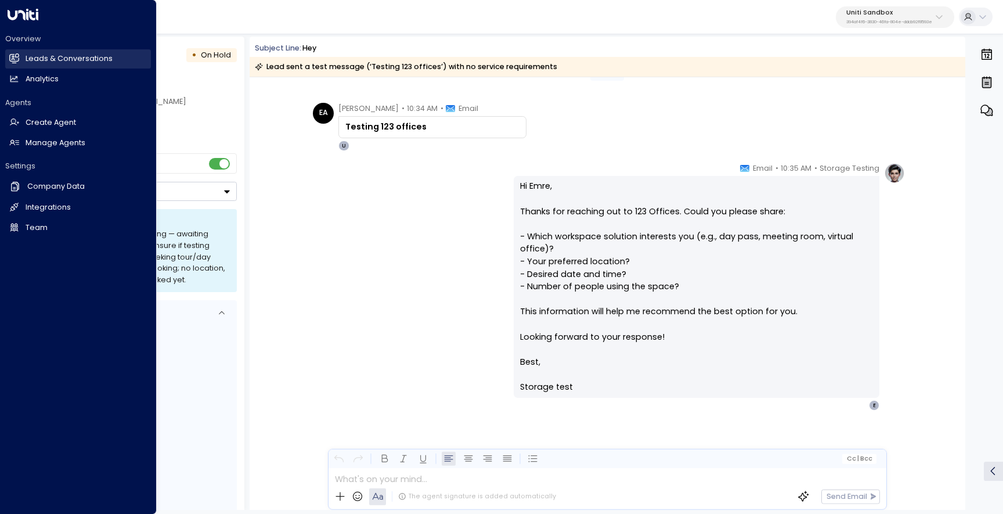
click at [30, 60] on h2 "Leads & Conversations" at bounding box center [69, 58] width 87 height 11
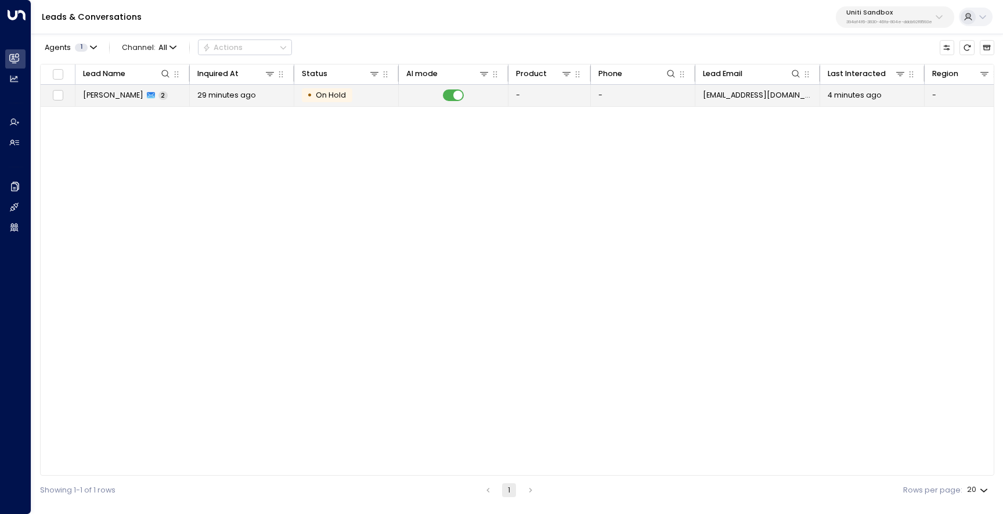
click at [124, 105] on td "Emre Altinok 2" at bounding box center [132, 95] width 114 height 21
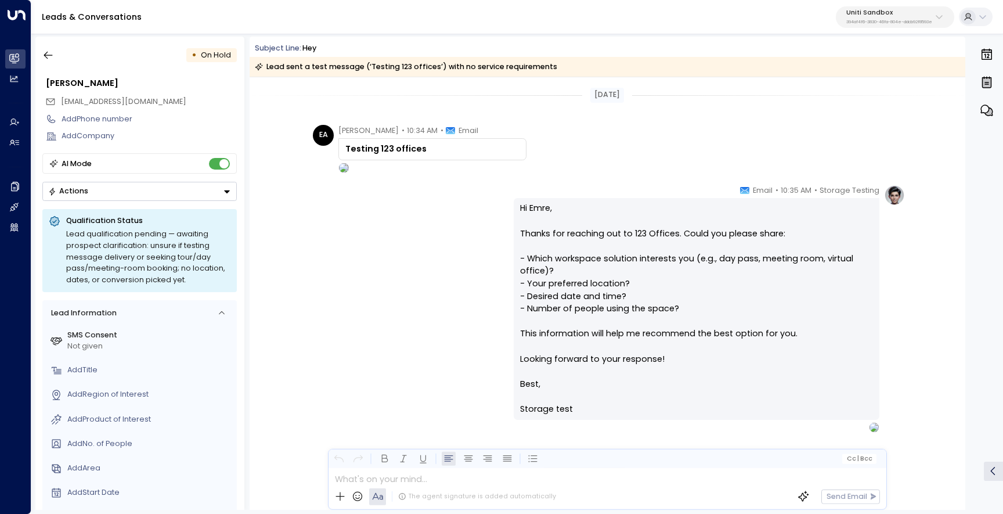
scroll to position [27, 0]
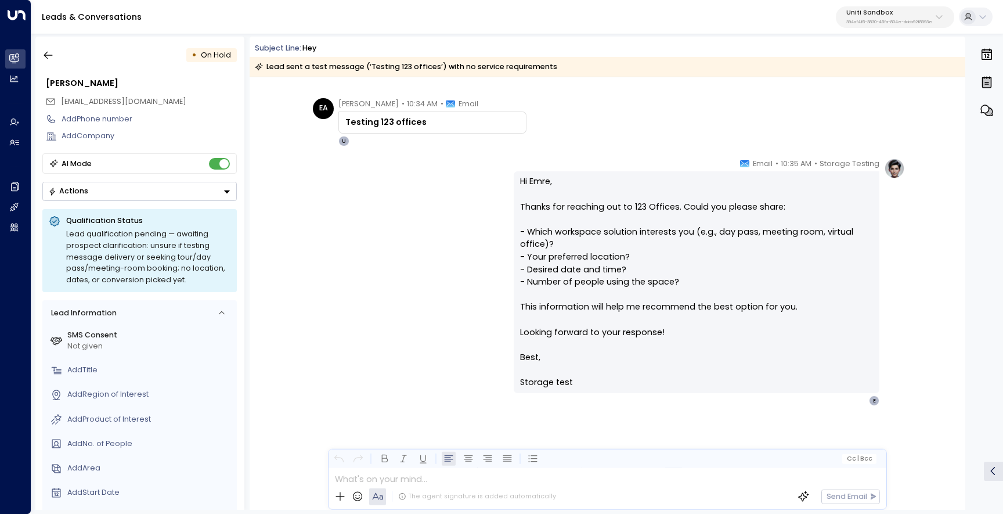
click at [171, 188] on button "Actions" at bounding box center [139, 191] width 195 height 19
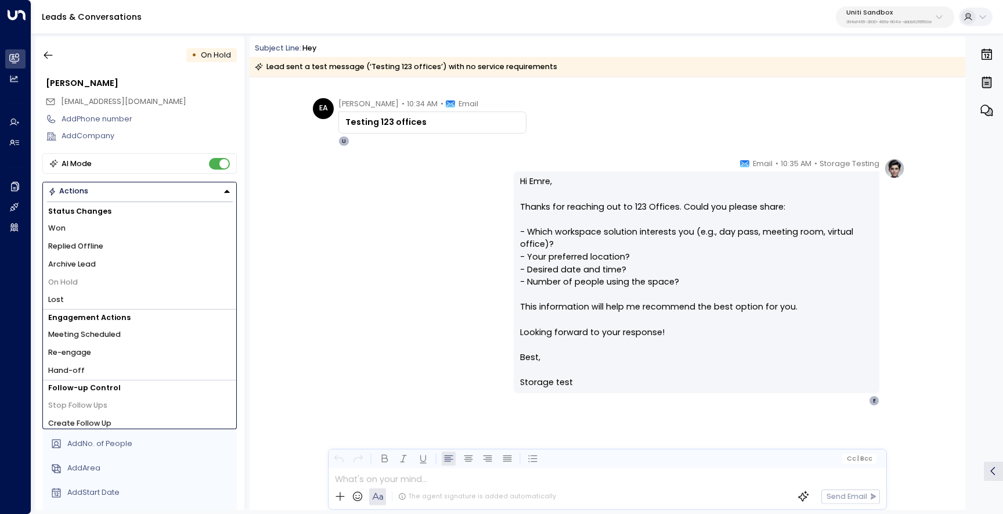
click at [307, 267] on div "Storage Testing • 10:35 AM • Email Hi Emre, Thanks for reaching out to 123 Offi…" at bounding box center [608, 334] width 716 height 352
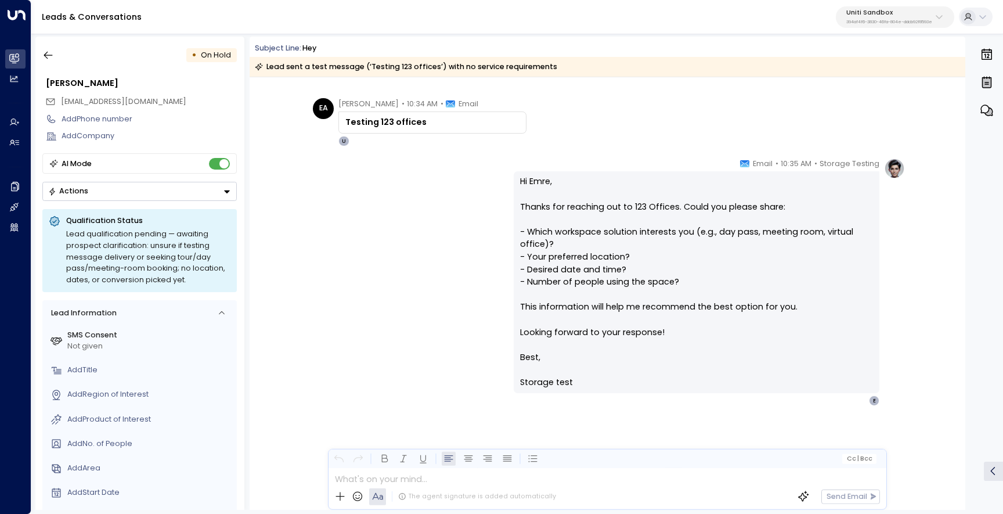
click at [864, 14] on p "Uniti Sandbox" at bounding box center [890, 12] width 86 height 7
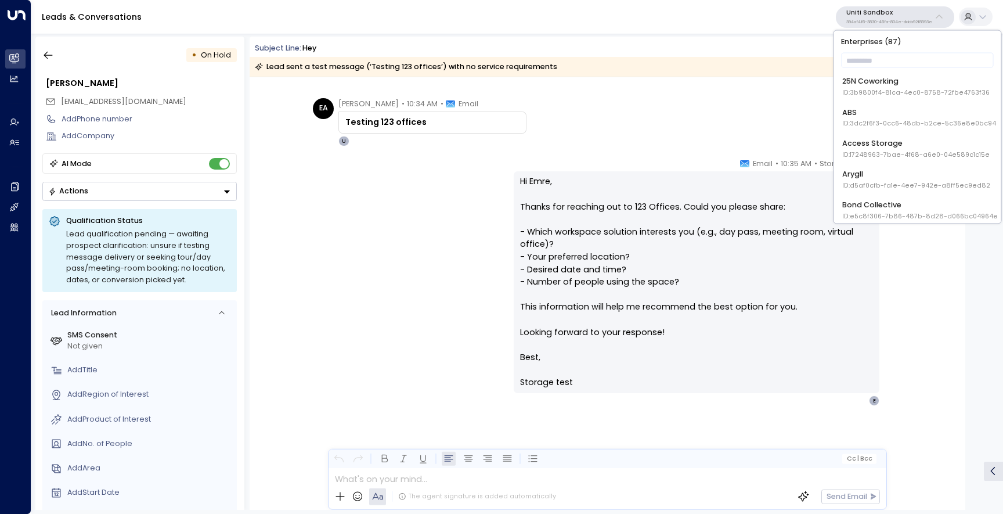
click at [771, 99] on div "EA Emre Altinok • 10:34 AM • Email Testing 123 offices U" at bounding box center [609, 122] width 592 height 48
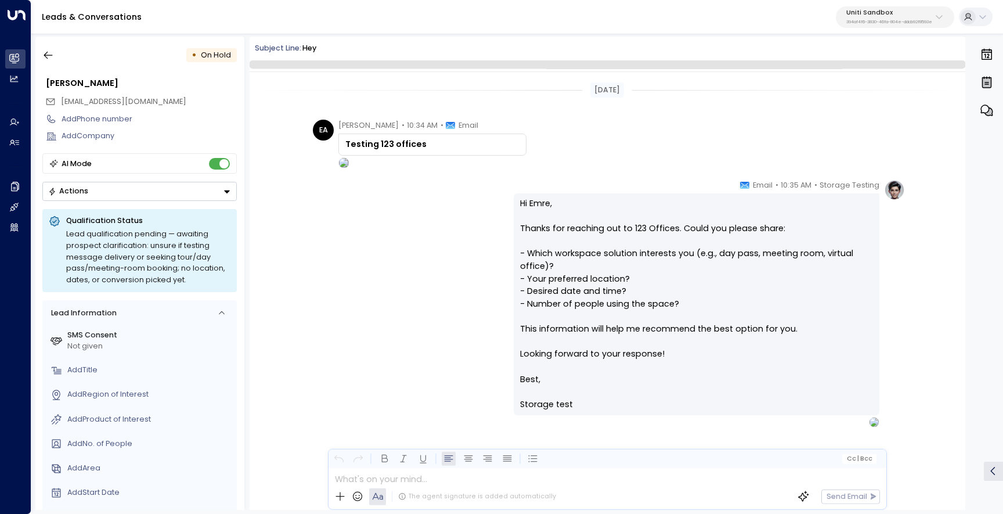
scroll to position [22, 0]
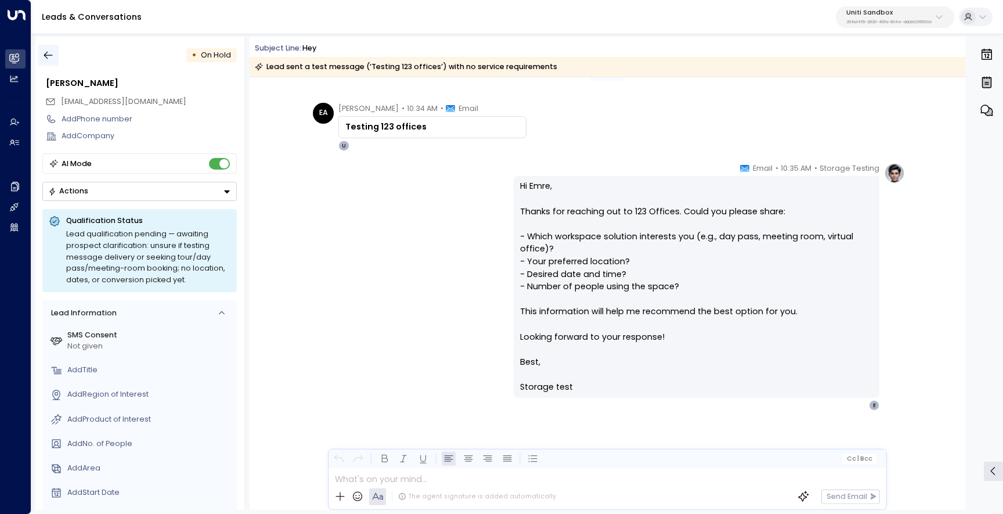
click at [50, 55] on icon "button" at bounding box center [48, 55] width 12 height 12
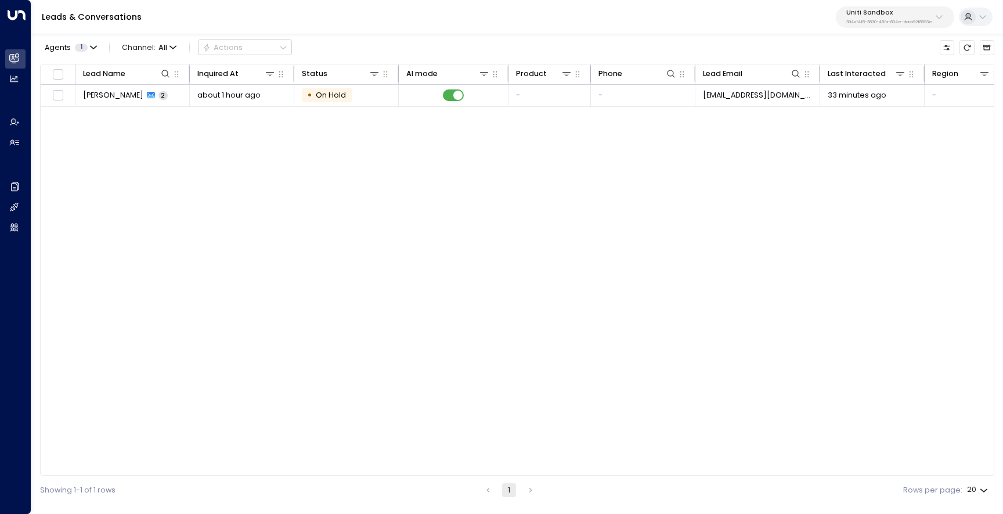
click at [506, 117] on div "Lead Name Inquired At Status AI mode Product Phone Lead Email Last Interacted R…" at bounding box center [517, 270] width 955 height 412
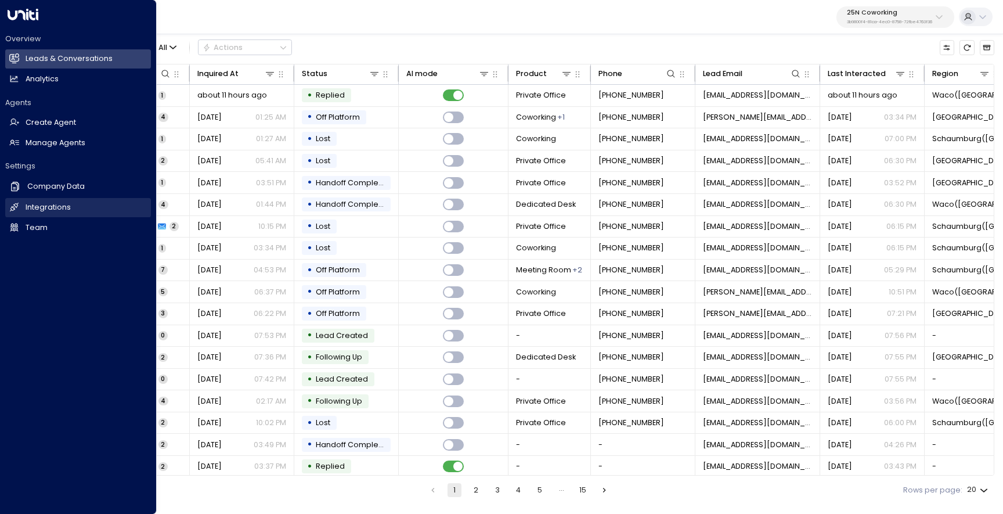
click at [35, 207] on h2 "Integrations" at bounding box center [48, 207] width 45 height 11
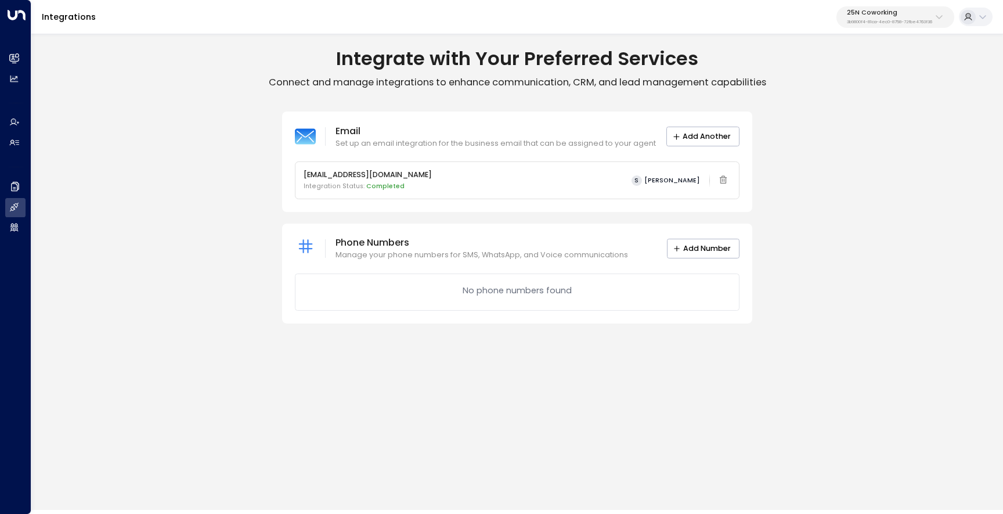
click at [863, 20] on p "3b9800f4-81ca-4ec0-8758-72fbe4763f36" at bounding box center [889, 22] width 85 height 5
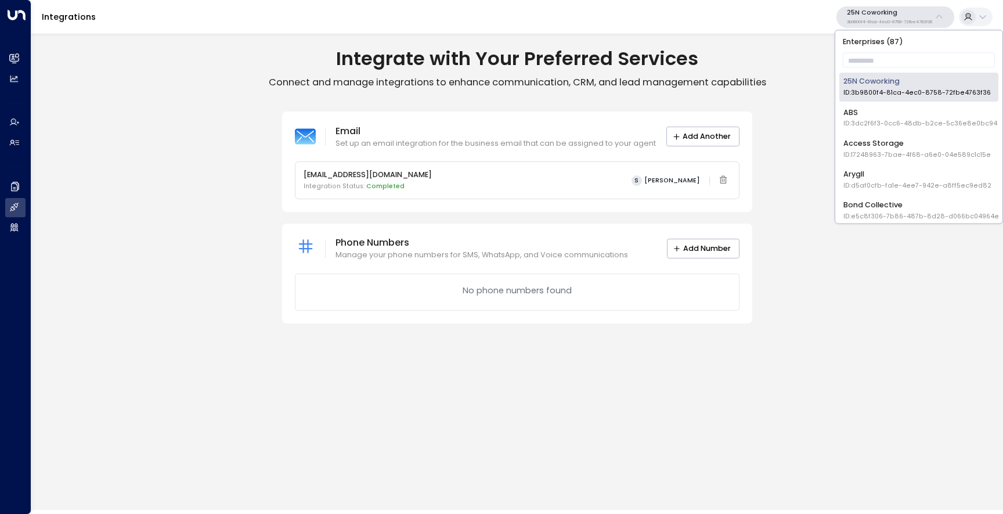
click at [878, 142] on div "Access Storage ID: 17248963-7bae-4f68-a6e0-04e589c1c15e" at bounding box center [917, 148] width 147 height 21
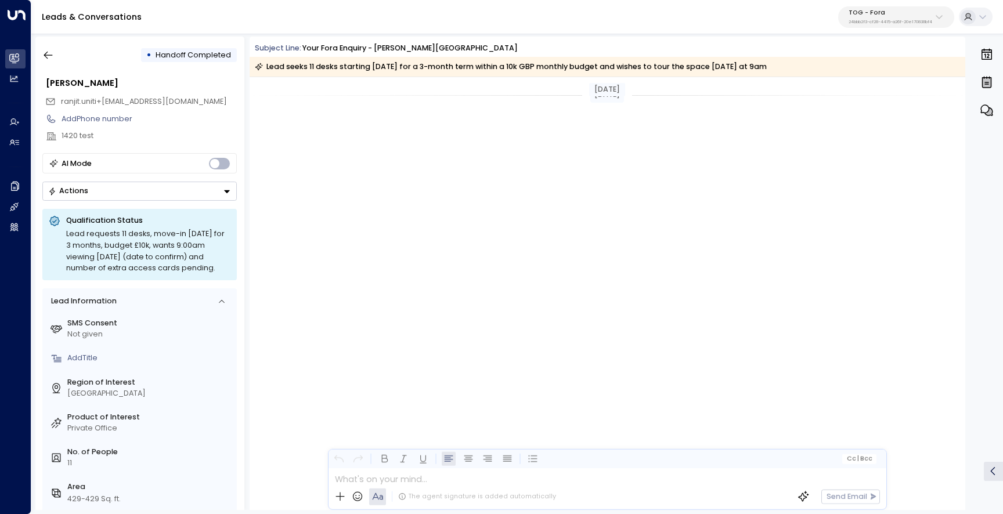
scroll to position [2951, 0]
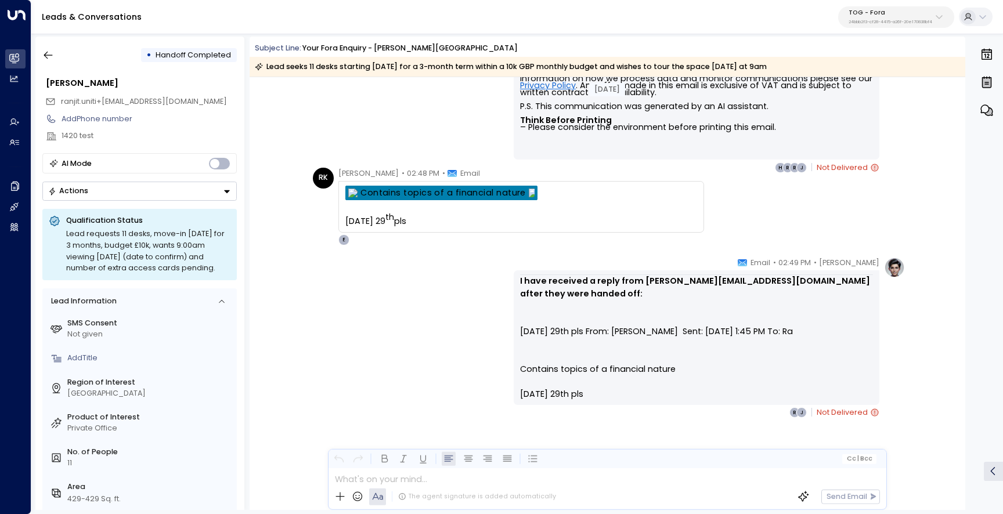
click at [447, 265] on div "[PERSON_NAME] • 02:49 PM • Email I have received a reply from [EMAIL_ADDRESS][D…" at bounding box center [608, 338] width 596 height 162
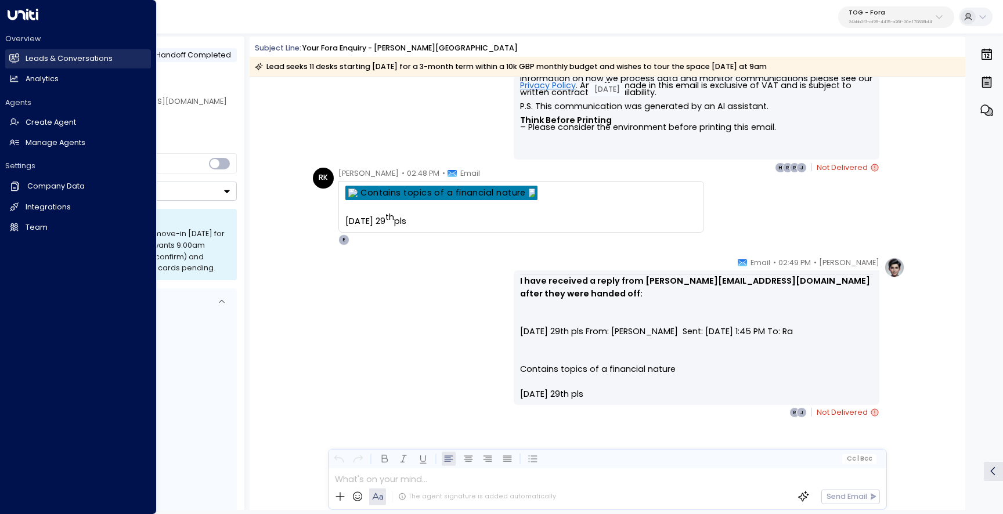
click at [12, 60] on icon at bounding box center [14, 58] width 9 height 7
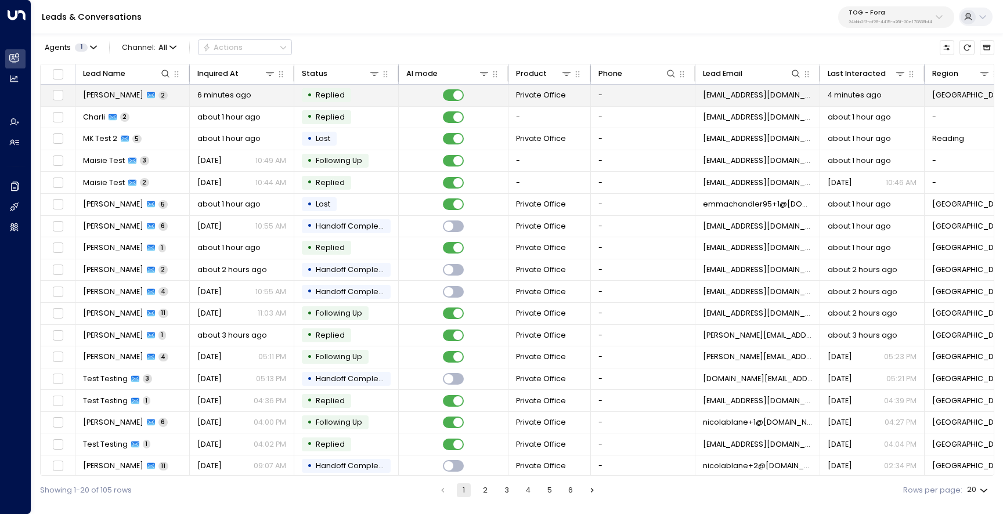
click at [121, 98] on span "[PERSON_NAME]" at bounding box center [113, 95] width 60 height 10
